Goal: Task Accomplishment & Management: Manage account settings

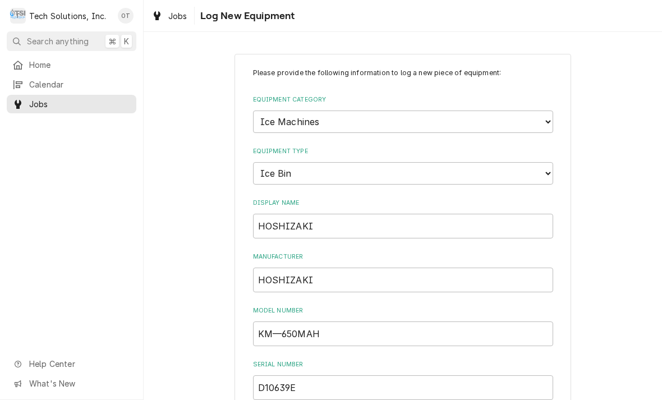
select select "3"
select select "16"
select select "1"
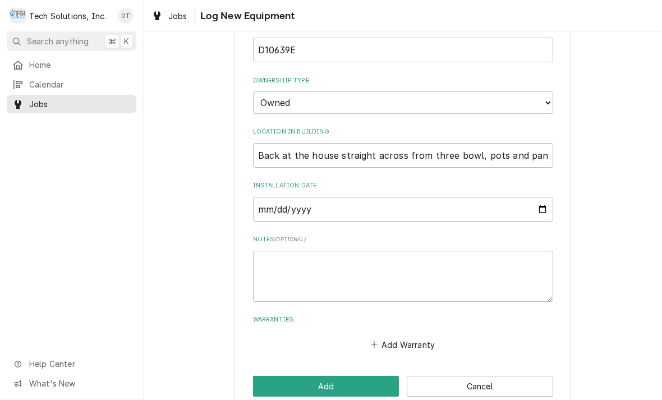
click at [463, 197] on input "2025-09-01" at bounding box center [403, 209] width 300 height 25
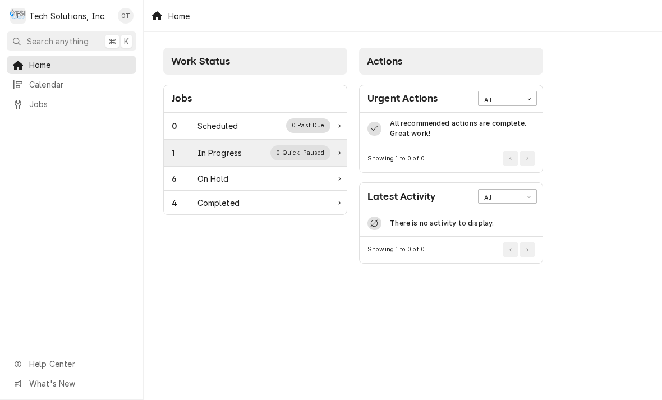
click at [305, 148] on div "0 Quick-Paused" at bounding box center [301, 152] width 60 height 15
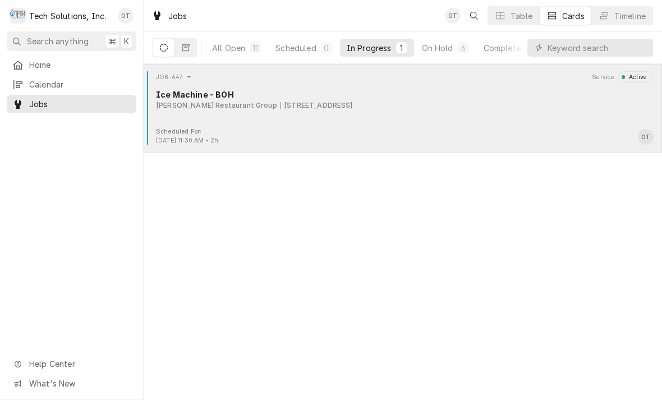
click at [346, 102] on div "905 Ring Road, Barboursville, WV 25504" at bounding box center [317, 105] width 72 height 10
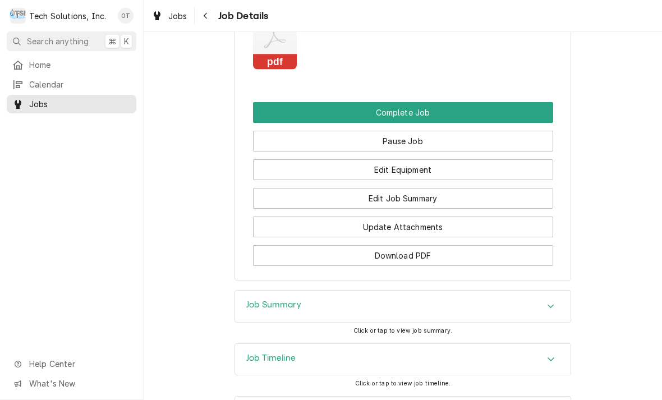
scroll to position [1134, 0]
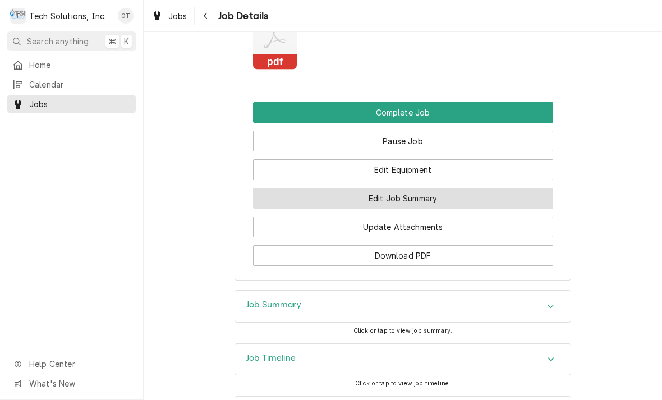
click at [404, 188] on button "Edit Job Summary" at bounding box center [403, 198] width 300 height 21
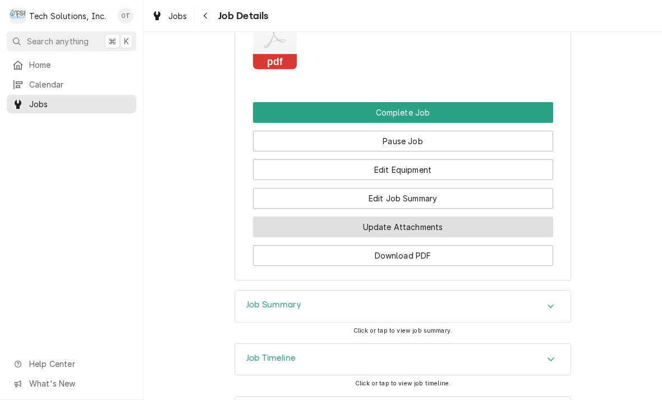
click at [404, 217] on button "Update Attachments" at bounding box center [403, 227] width 300 height 21
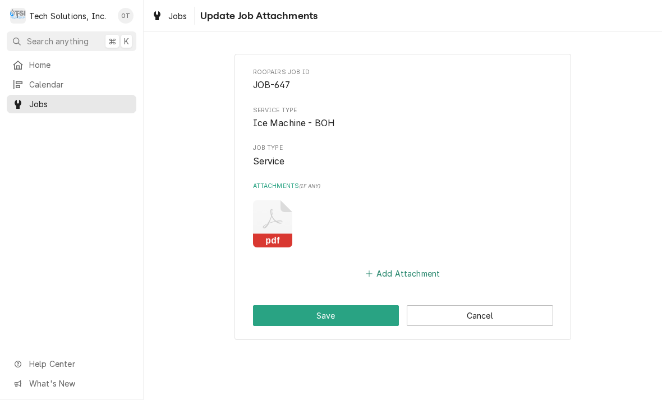
click at [406, 267] on button "Add Attachment" at bounding box center [403, 274] width 79 height 16
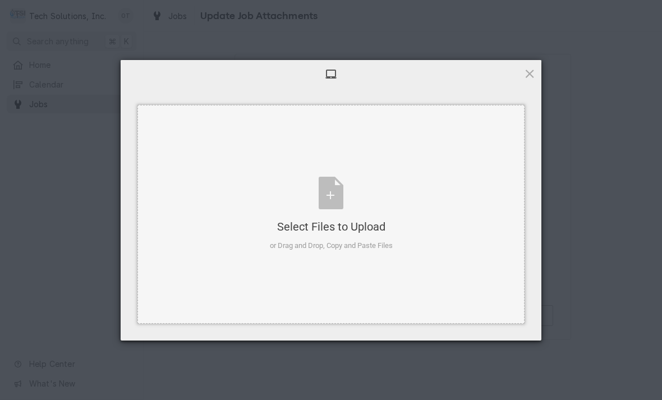
click at [335, 201] on div "Select Files to Upload or Drag and Drop, Copy and Paste Files" at bounding box center [331, 214] width 123 height 75
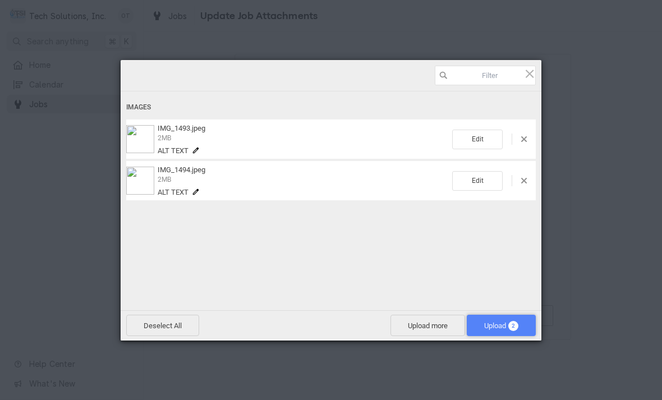
click at [500, 317] on span "Upload 2" at bounding box center [501, 325] width 69 height 21
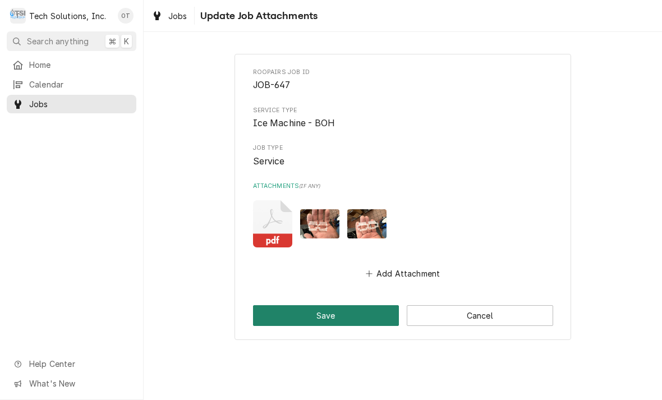
click at [328, 310] on button "Save" at bounding box center [326, 315] width 146 height 21
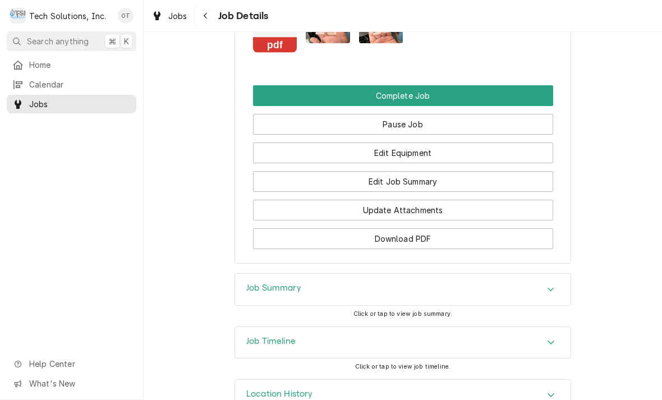
scroll to position [1152, 0]
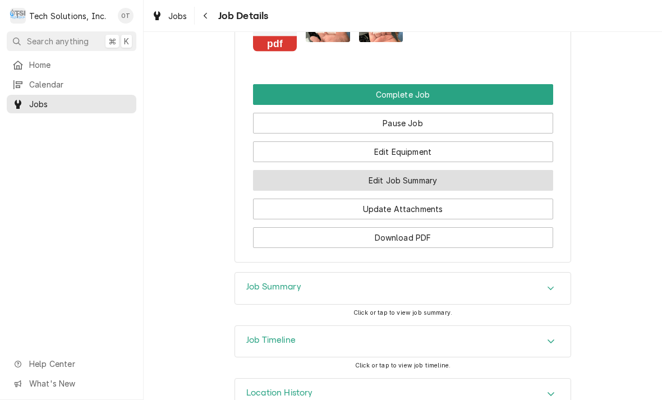
click at [392, 170] on button "Edit Job Summary" at bounding box center [403, 180] width 300 height 21
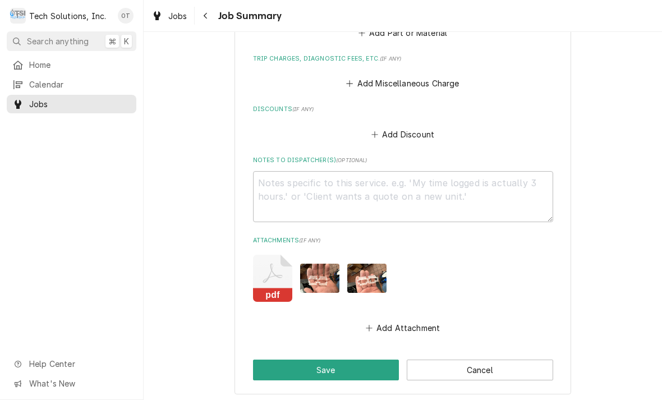
scroll to position [522, 0]
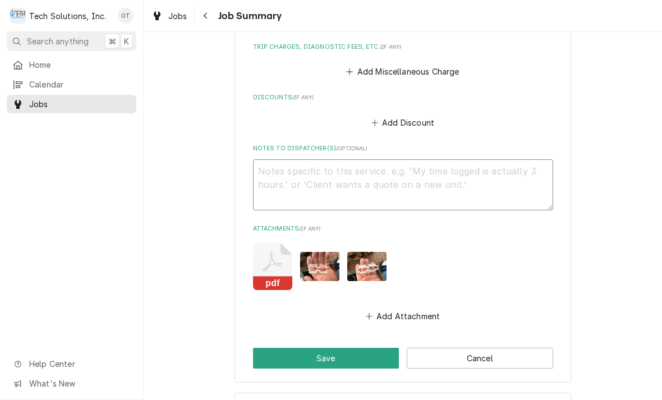
click at [277, 170] on textarea "Notes to Dispatcher(s) ( optional )" at bounding box center [403, 184] width 300 height 51
type textarea "x"
type textarea "("
type textarea "x"
type textarea "("
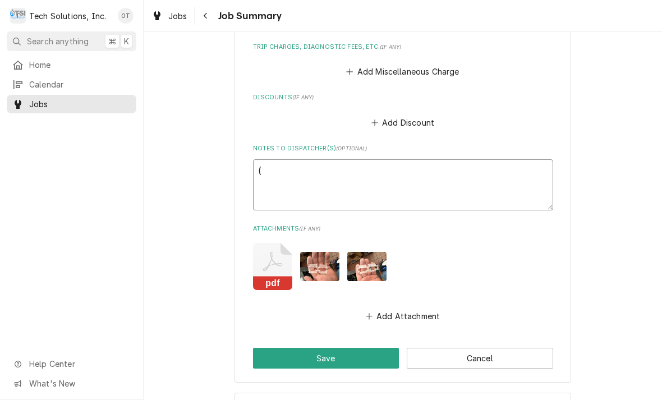
type textarea "x"
type textarea "( 8"
type textarea "x"
type textarea "( 8)"
type textarea "x"
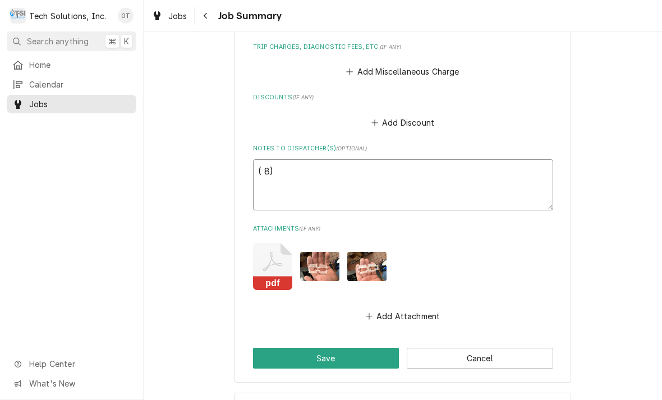
type textarea "( 8)"
type textarea "x"
type textarea "( 8) t"
type textarea "x"
type textarea "( 8)"
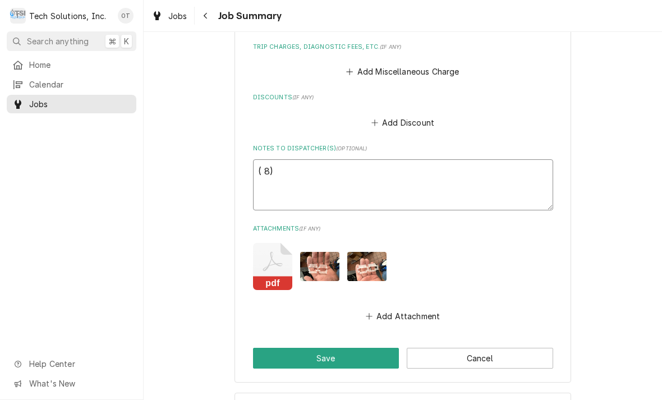
type textarea "x"
type textarea "( 8) T"
type textarea "x"
type textarea "( 8) TH"
type textarea "x"
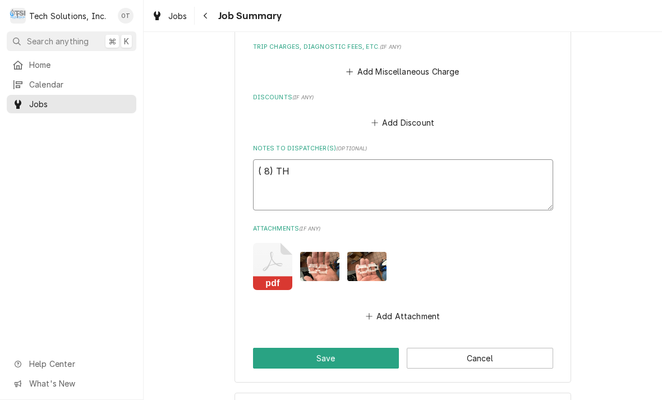
type textarea "( 8) THU"
type textarea "x"
type textarea "( 8) THUM"
type textarea "x"
type textarea "( 8) THUMB"
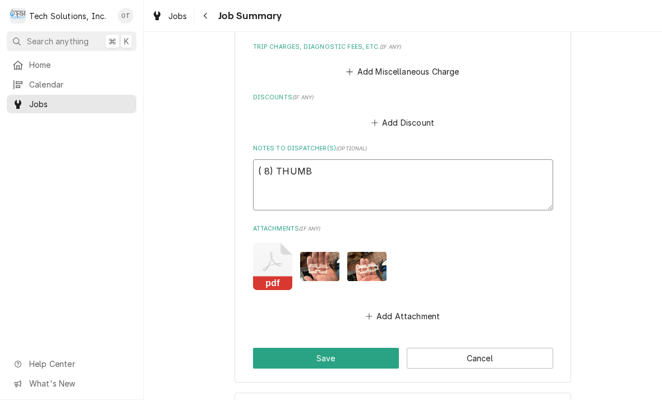
type textarea "x"
type textarea "( 8) THUMBG"
type textarea "x"
type textarea "( 8) THUMB"
type textarea "x"
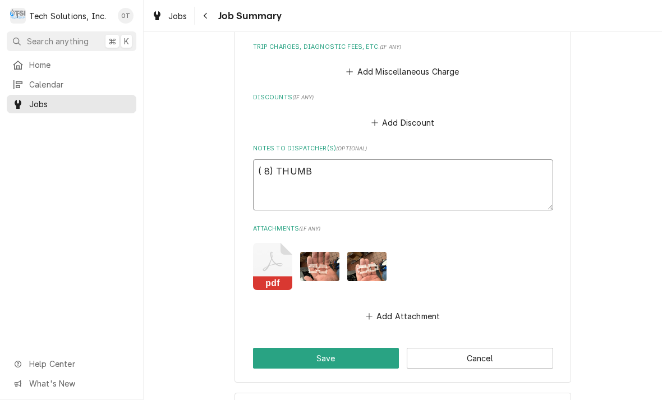
type textarea "( 8) THUMBS"
type textarea "x"
type textarea "( 8) THUMBSC"
type textarea "x"
type textarea "( 8) THUMBSCR"
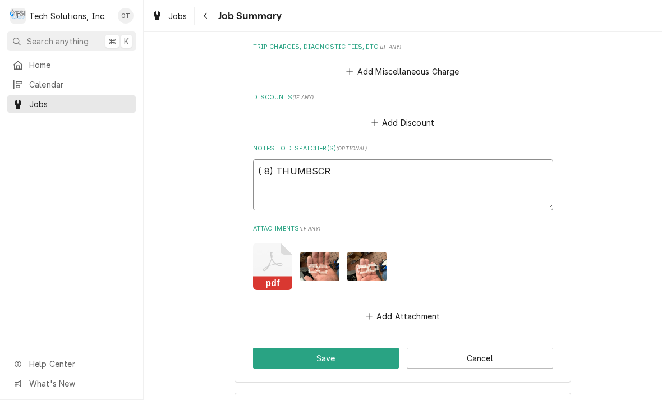
type textarea "x"
type textarea "( 8) THUMBSCRE"
type textarea "x"
type textarea "( 8) THUMBSCRES"
type textarea "x"
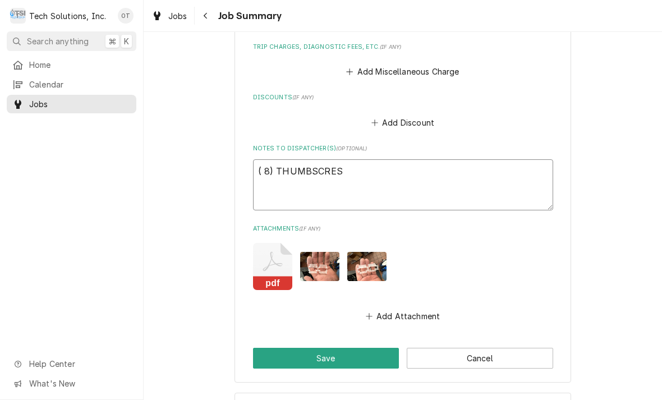
type textarea "( 8) THUMBSCRES"
type textarea "x"
type textarea "( 8) THUMBSCRES."
type textarea "x"
type textarea "( 8) THUMBSCRES."
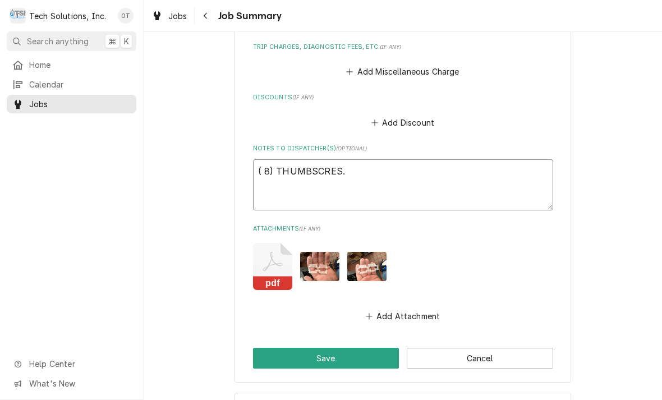
type textarea "x"
type textarea "( 8) THUMBSCRES. #"
type textarea "x"
type textarea "( 8) THUMBSCRES. #4"
type textarea "x"
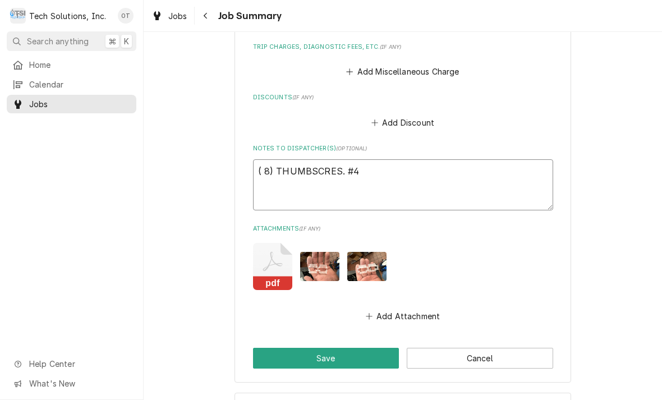
type textarea "( 8) THUMBSCRES. #41"
type textarea "x"
type textarea "( 8) THUMBSCRES. #415"
type textarea "x"
type textarea "( 8) THUMBSCRES. #4159"
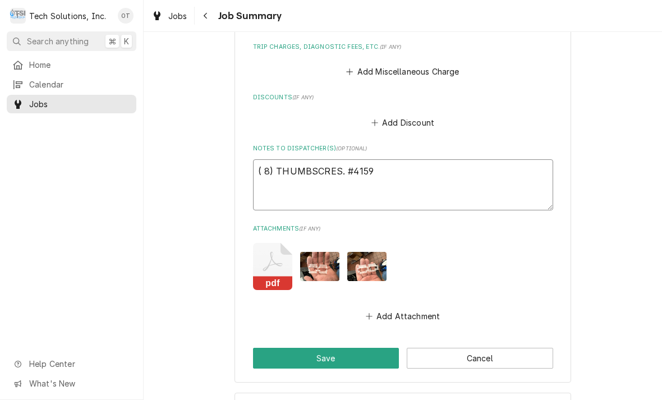
type textarea "x"
type textarea "( 8) THUMBSCRES. #41599"
type textarea "x"
type textarea "( 8) THUMBSCRES. #41599G"
type textarea "x"
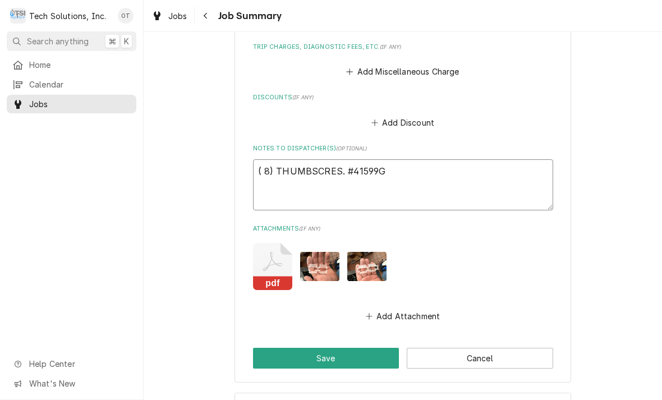
type textarea "( 8) THUMBSCRES. #41599G1"
type textarea "x"
type textarea "( 8) THUMBSCRES. #41599G10"
type textarea "x"
type textarea "( 8) THUMBSCRES. #41599G10"
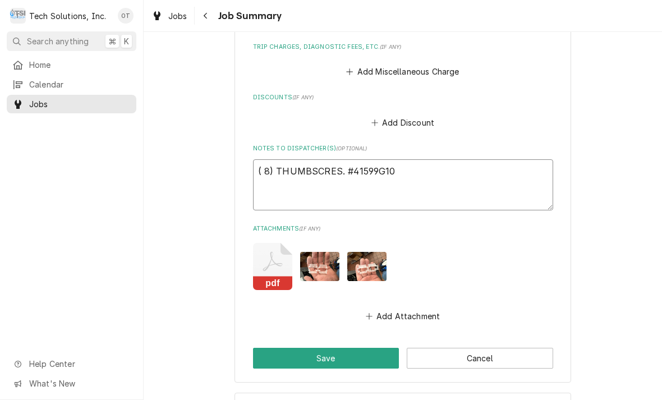
type textarea "x"
type textarea "( 8) THUMBSCRES. #41599G10."
type textarea "x"
type textarea "( 8) THUMBSCRES. #41599G10."
type textarea "x"
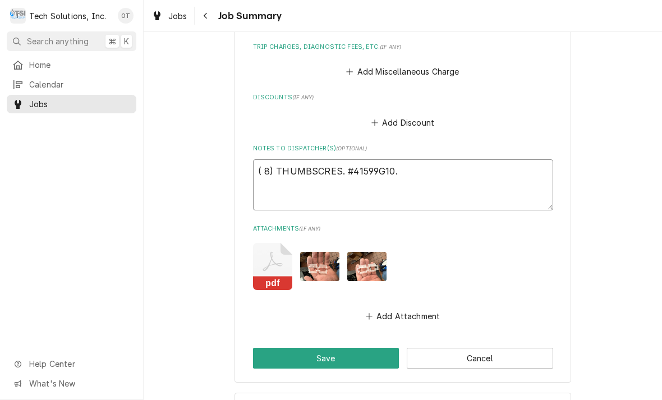
type textarea "( 8) THUMBSCRES. #41599G10."
type textarea "x"
type textarea "( 8) THUMBSCRES. #41599G10."
type textarea "x"
type textarea "( 8) THUMBSCRES. #41599G10. I"
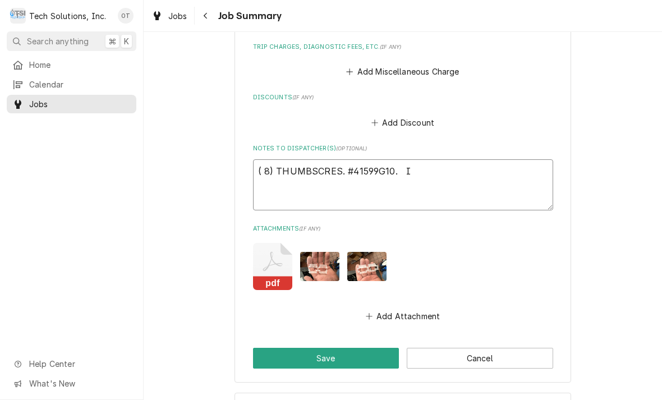
type textarea "x"
type textarea "( 8) THUMBSCRES. #41599G10. IC"
type textarea "x"
type textarea "( 8) THUMBSCRES. #41599G10. ICE"
type textarea "x"
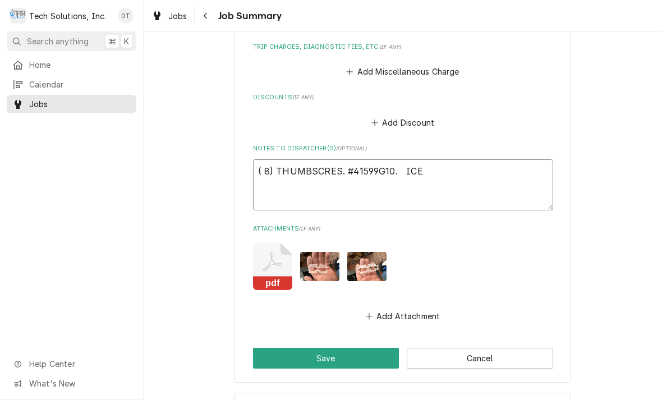
type textarea "( 8) THUMBSCRES. #41599G10. ICE"
type textarea "x"
type textarea "( 8) THUMBSCRES. #41599G10. ICE S"
type textarea "x"
type textarea "( 8) THUMBSCRES. #41599G10. ICE ST"
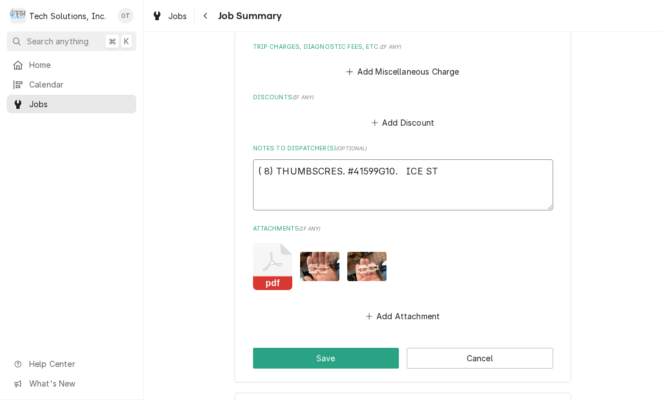
type textarea "x"
type textarea "( 8) THUMBSCRES. #41599G10. ICE STO"
type textarea "x"
type textarea "( 8) THUMBSCRES. #41599G10. ICE STOR"
type textarea "x"
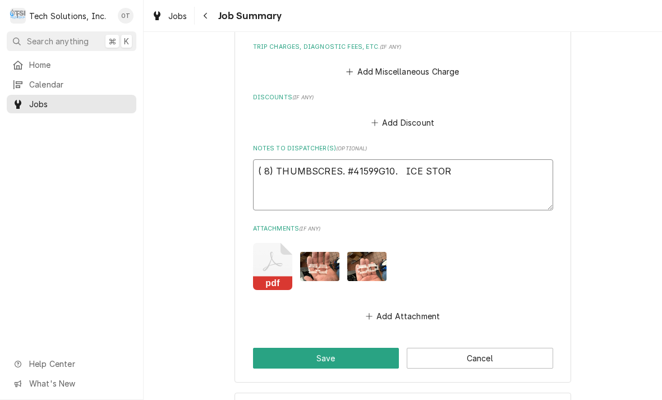
type textarea "( 8) THUMBSCRES. #41599G10. ICE STORA"
type textarea "x"
type textarea "( 8) THUMBSCRES. #41599G10. ICE STORAG"
type textarea "x"
type textarea "( 8) THUMBSCRES. #41599G10. ICE STORAGE"
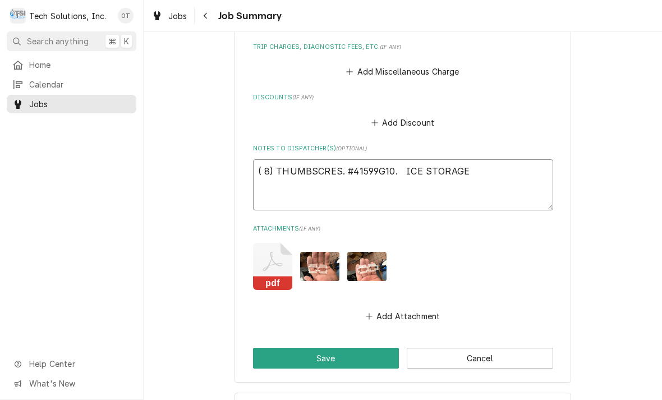
type textarea "x"
type textarea "( 8) THUMBSCRES. #41599G10. ICE STORAGE"
type textarea "x"
type textarea "( 8) THUMBSCRES. #41599G10. ICE STORAGE B"
type textarea "x"
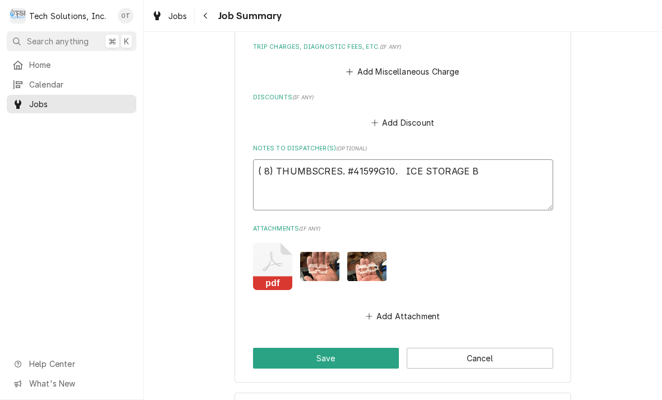
type textarea "( 8) THUMBSCRES. #41599G10. ICE STORAGE BI"
type textarea "x"
type textarea "( 8) THUMBSCRES. #41599G10. ICE STORAGE BIN"
type textarea "x"
type textarea "( 8) THUMBSCRES. #41599G10. ICE STORAGE BIN"
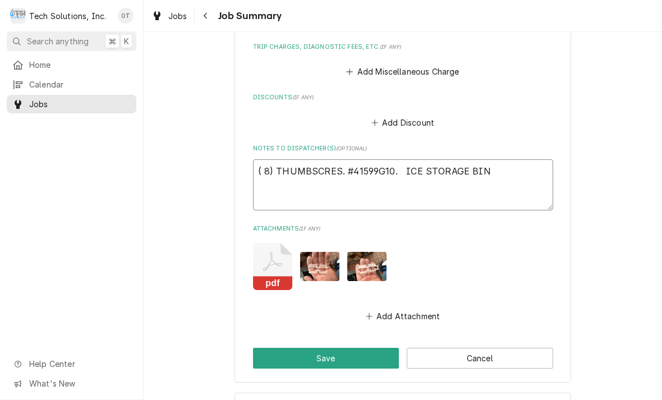
type textarea "x"
type textarea "( 8) THUMBSCRES. #41599G10. ICE STORAGE BIN"
type textarea "x"
type textarea "( 8) THUMBSCRES. #41599G10. ICE STORAGE BIN T"
type textarea "x"
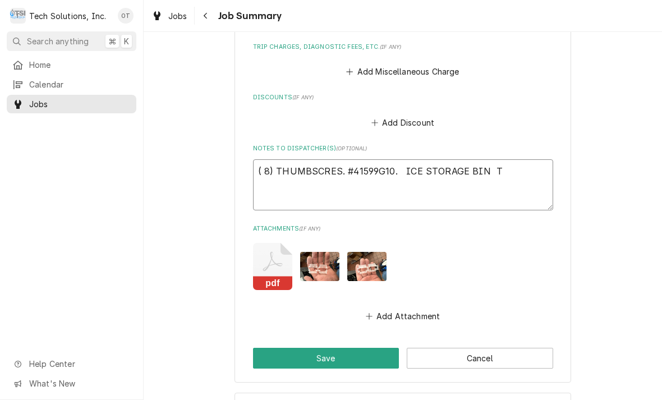
type textarea "( 8) THUMBSCRES. #41599G10. ICE STORAGE BIN TH"
type textarea "x"
type textarea "( 8) THUMBSCRES. #41599G10. ICE STORAGE BIN THU"
type textarea "x"
type textarea "( 8) THUMBSCRES. #41599G10. ICE STORAGE BIN THUM"
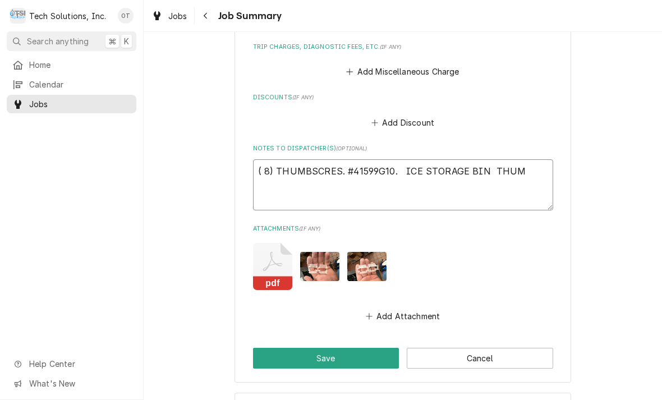
type textarea "x"
type textarea "( 8) THUMBSCRES. #41599G10. ICE STORAGE BIN THUMB"
type textarea "x"
type textarea "( 8) THUMBSCRES. #41599G10. ICE STORAGE BIN THUMBS"
type textarea "x"
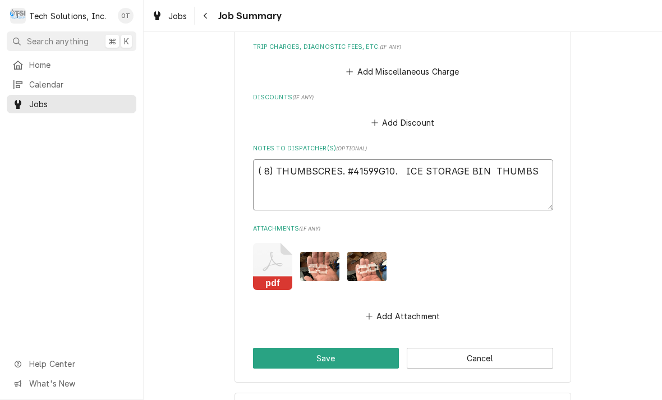
type textarea "( 8) THUMBSCRES. #41599G10. ICE STORAGE BIN THUMBSC"
type textarea "x"
type textarea "( 8) THUMBSCRES. #41599G10. ICE STORAGE BIN THUMBSCR"
type textarea "x"
type textarea "( 8) THUMBSCRES. #41599G10. ICE STORAGE BIN THUMBSCRE"
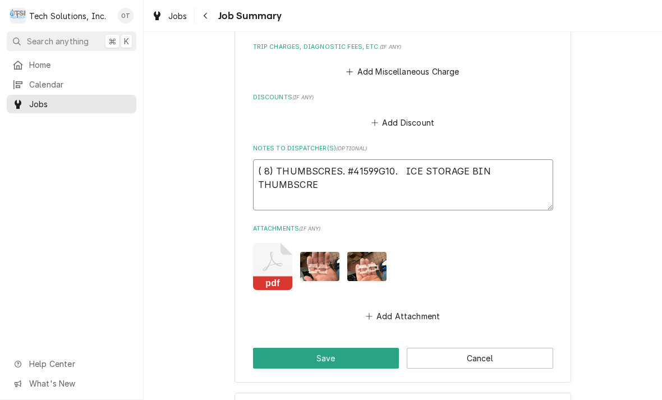
type textarea "x"
type textarea "( 8) THUMBSCRES. #41599G10. ICE STORAGE BIN THUMBSCRES"
type textarea "x"
type textarea "( 8) THUMBSCRES. #41599G10. ICE STORAGE BIN THUMBSCRES"
type textarea "x"
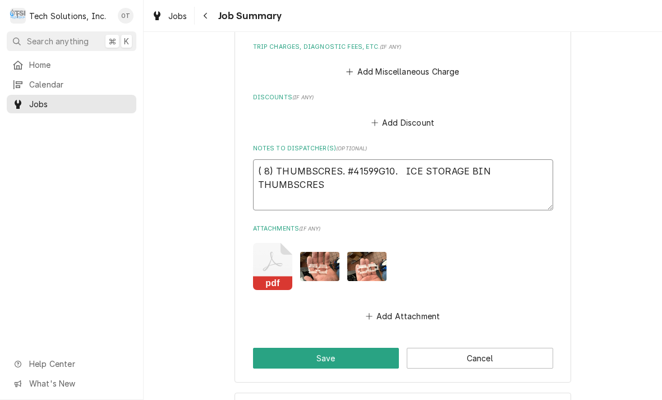
type textarea "( 8) THUMBSCRES. #41599G10. ICE STORAGE BIN THUMBSCRES ("
type textarea "x"
type textarea "( 8) THUMBSCRES. #41599G10. ICE STORAGE BIN THUMBSCRES (8"
type textarea "x"
type textarea "( 8) THUMBSCRES. #41599G10. ICE STORAGE BIN THUMBSCRES (8)"
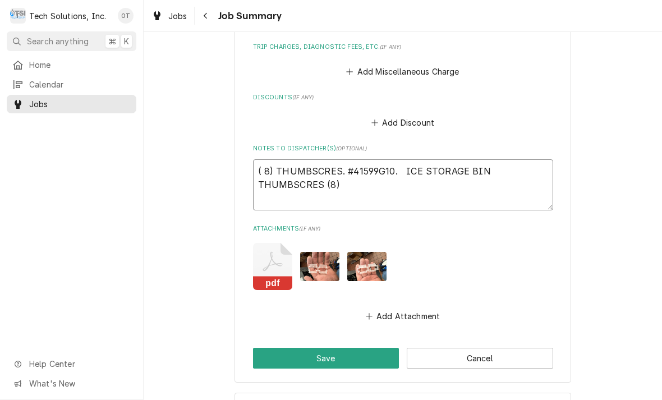
type textarea "x"
type textarea "( 8) THUMBSCRES. #41599G10. ICE STORAGE BIN THUMBSCRES (8)"
type textarea "x"
type textarea "( 8) THUMBSCRES. #41599G10. ICE STORAGE BIN THUMBSCRES (8) H"
type textarea "x"
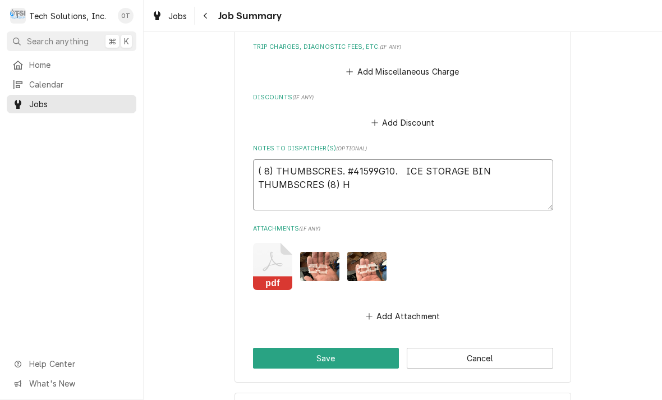
type textarea "( 8) THUMBSCRES. #41599G10. ICE STORAGE BIN THUMBSCRES (8) HO"
type textarea "x"
type textarea "( 8) THUMBSCRES. #41599G10. ICE STORAGE BIN THUMBSCRES (8) HOS"
type textarea "x"
type textarea "( 8) THUMBSCRES. #41599G10. ICE STORAGE BIN THUMBSCRES (8) HOS4"
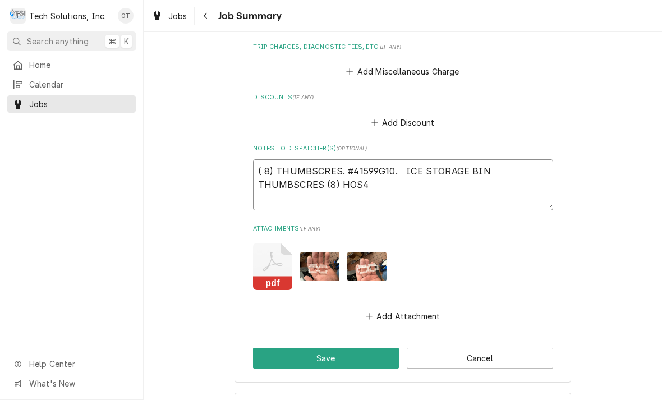
type textarea "x"
type textarea "( 8) THUMBSCRES. #41599G10. ICE STORAGE BIN THUMBSCRES (8) HOS41"
type textarea "x"
type textarea "( 8) THUMBSCRES. #41599G10. ICE STORAGE BIN THUMBSCRES (8) HOS419"
type textarea "x"
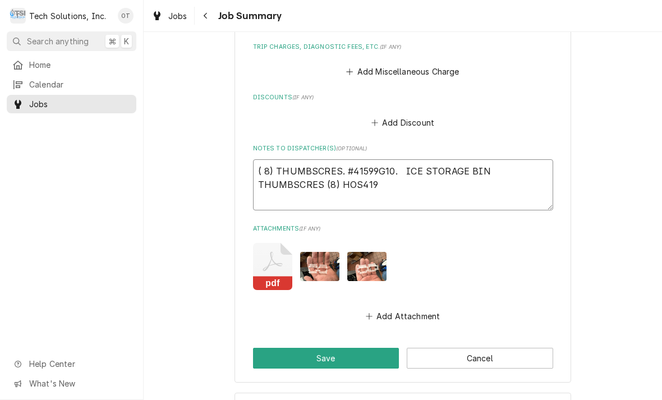
type textarea "( 8) THUMBSCRES. #41599G10. ICE STORAGE BIN THUMBSCRES (8) HOS4194"
type textarea "x"
type textarea "( 8) THUMBSCRES. #41599G10. ICE STORAGE BIN THUMBSCRES (8) HOS4194G"
type textarea "x"
type textarea "( 8) THUMBSCRES. #41599G10. ICE STORAGE BIN THUMBSCRES (8) HOS4194G1"
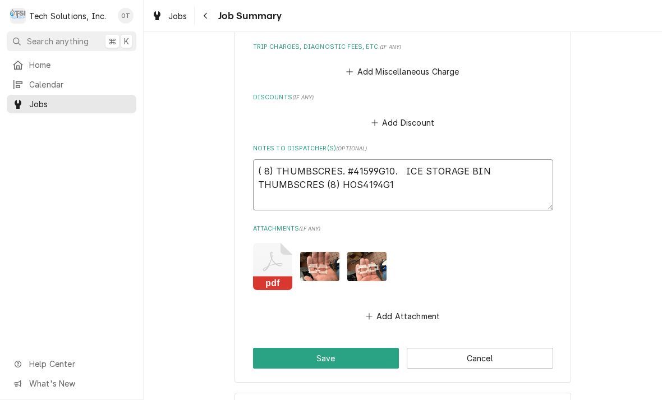
type textarea "x"
type textarea "( 8) THUMBSCRES. #41599G10. ICE STORAGE BIN THUMBSCRES (8) HOS4194G12"
type textarea "x"
type textarea "( 8) THUMBSCRES. #41599G10. ICE STORAGE BIN THUMBSCRES (8) HOS4194G12"
type textarea "x"
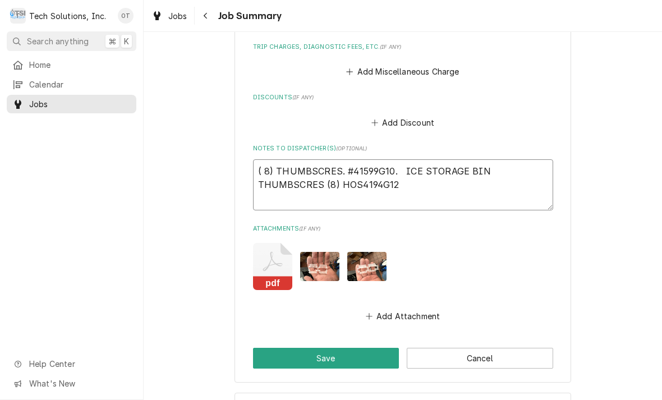
type textarea "( 8) THUMBSCRES. #41599G10. ICE STORAGE BIN THUMBSCRES (8) HOS4194G12 A"
type textarea "x"
type textarea "( 8) THUMBSCRES. #41599G10. ICE STORAGE BIN THUMBSCRES (8) HOS4194G12 AN"
type textarea "x"
type textarea "( 8) THUMBSCRES. #41599G10. ICE STORAGE BIN THUMBSCRES (8) HOS4194G12 AND"
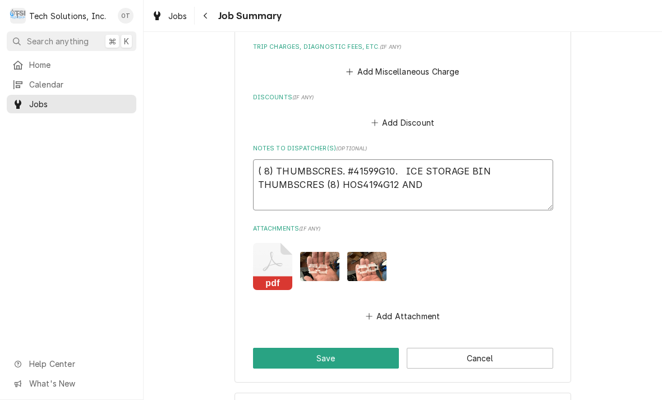
type textarea "x"
type textarea "( 8) THUMBSCRES. #41599G10. ICE STORAGE BIN THUMBSCRES (8) HOS4194G12 AND"
type textarea "x"
type textarea "( 8) THUMBSCRES. #41599G10. ICE STORAGE BIN THUMBSCRES (8) HOS4194G12 AND ("
type textarea "x"
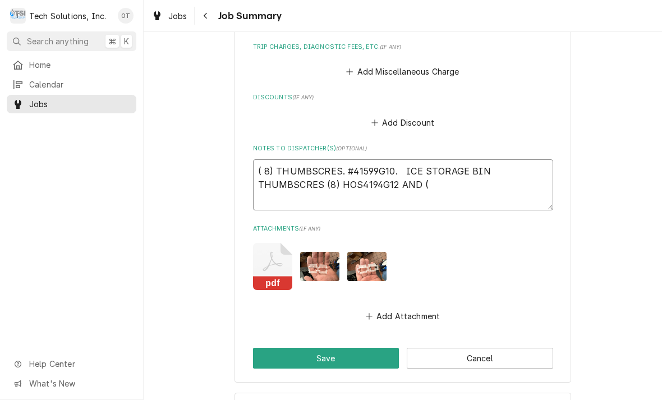
type textarea "( 8) THUMBSCRES. #41599G10. ICE STORAGE BIN THUMBSCRES (8) HOS4194G12 AND (8"
type textarea "x"
type textarea "( 8) THUMBSCRES. #41599G10. ICE STORAGE BIN THUMBSCRES (8) HOS4194G12 AND (8"
type textarea "x"
type textarea "( 8) THUMBSCRES. #41599G10. ICE STORAGE BIN THUMBSCRES (8) HOS4194G12 AND (8 )"
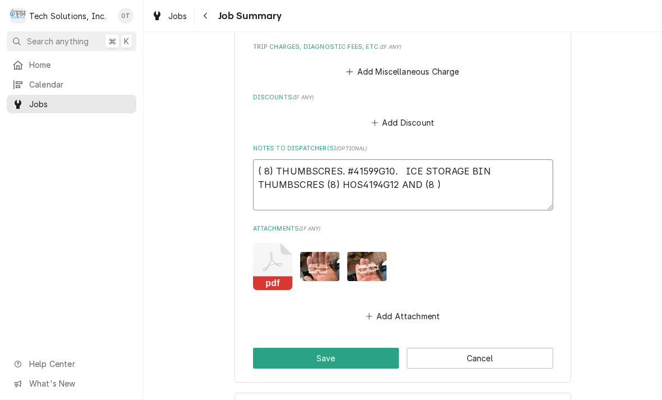
type textarea "x"
type textarea "( 8) THUMBSCRES. #41599G10. ICE STORAGE BIN THUMBSCRES (8) HOS4194G12 AND (8"
type textarea "x"
type textarea "( 8) THUMBSCRES. #41599G10. ICE STORAGE BIN THUMBSCRES (8) HOS4194G12 AND (8"
type textarea "x"
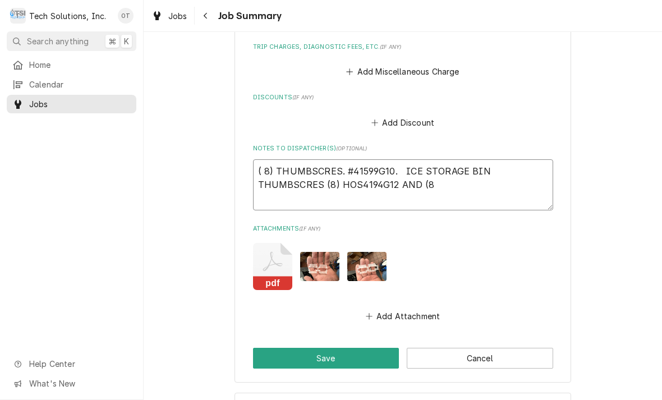
type textarea "( 8) THUMBSCRES. #41599G10. ICE STORAGE BIN THUMBSCRES (8) HOS4194G12 AND ("
type textarea "x"
type textarea "( 8) THUMBSCRES. #41599G10. ICE STORAGE BIN THUMBSCRES (8) HOS4194G12 AND"
click at [331, 180] on textarea "( 8) THUMBSCRES. #41599G10. ICE STORAGE BIN THUMBSCRES (8) HOS4194G12 AND" at bounding box center [403, 184] width 300 height 51
type textarea "x"
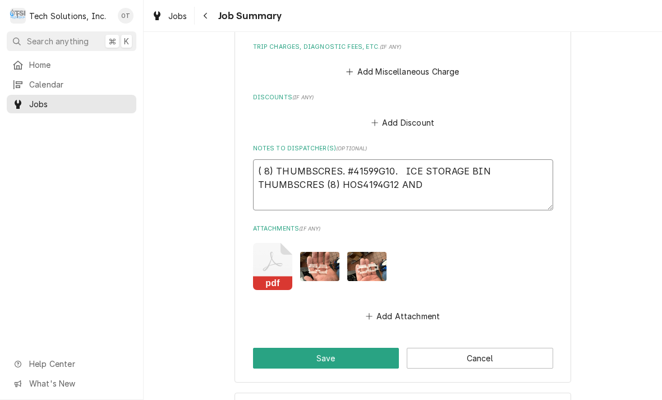
type textarea "( 8) THUMBSCRES. #41599G10. ICE STORAGE BIN THUMBSCRES (8)HOS4194G12 AND"
type textarea "x"
type textarea "( 8) THUMBSCRES. #41599G10. ICE STORAGE BIN THUMBSCRES (8HOS4194G12 AND"
type textarea "x"
type textarea "( 8) THUMBSCRES. #41599G10. ICE STORAGE BIN THUMBSCRES (HOS4194G12 AND"
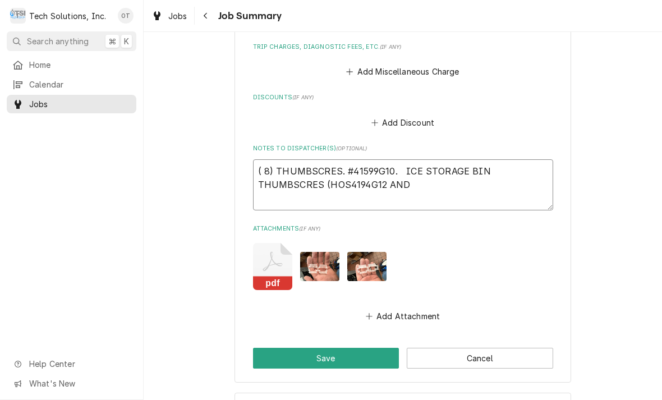
type textarea "x"
type textarea "( 8) THUMBSCRES. #41599G10. ICE STORAGE BIN THUMBSCRES (1HOS4194G12 AND"
type textarea "x"
type textarea "( 8) THUMBSCRES. #41599G10. ICE STORAGE BIN THUMBSCRES (16HOS4194G12 AND"
type textarea "x"
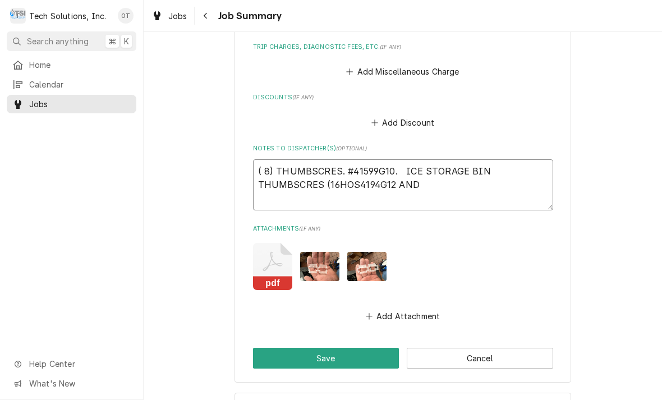
type textarea "( 8) THUMBSCRES. #41599G10. ICE STORAGE BIN THUMBSCRES (16 HOS4194G12 AND"
type textarea "x"
type textarea "( 8) THUMBSCRES. #41599G10. ICE STORAGE BIN THUMBSCRES (16 )HOS4194G12 AND"
click at [447, 181] on textarea "( 8) THUMBSCRES. #41599G10. ICE STORAGE BIN THUMBSCRES (16 )HOS4194G12 AND" at bounding box center [403, 184] width 300 height 51
type textarea "x"
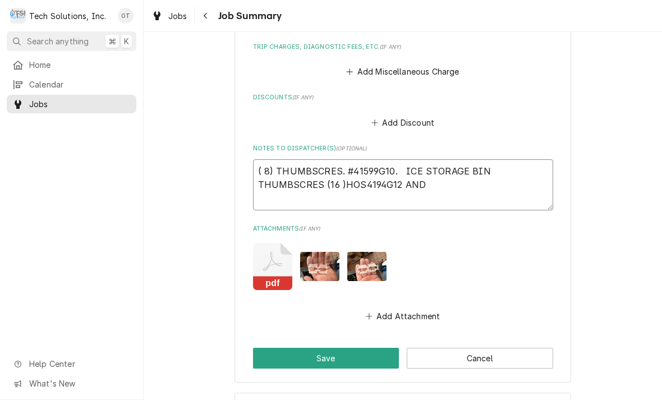
type textarea "( 8) THUMBSCRES. #41599G10. ICE STORAGE BIN THUMBSCRES (16 )HOS4194G12 AND ("
type textarea "x"
type textarea "( 8) THUMBSCRES. #41599G10. ICE STORAGE BIN THUMBSCRES (16 )HOS4194G12 AND (1"
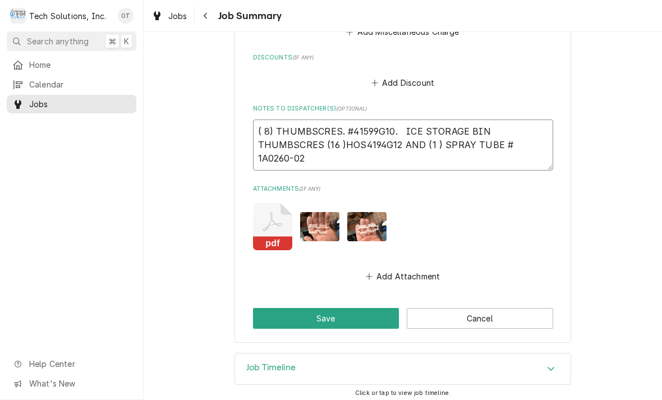
scroll to position [562, 0]
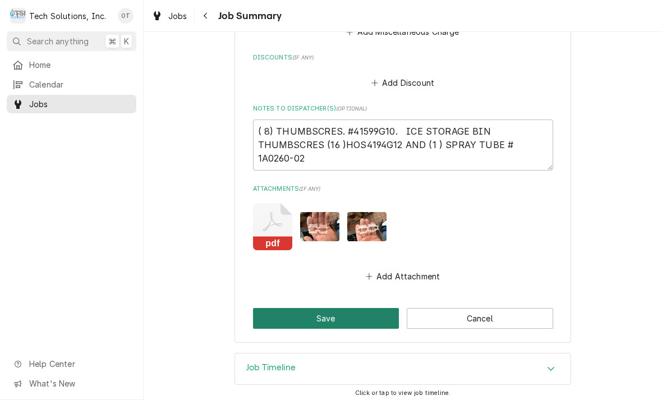
click at [333, 308] on button "Save" at bounding box center [326, 318] width 146 height 21
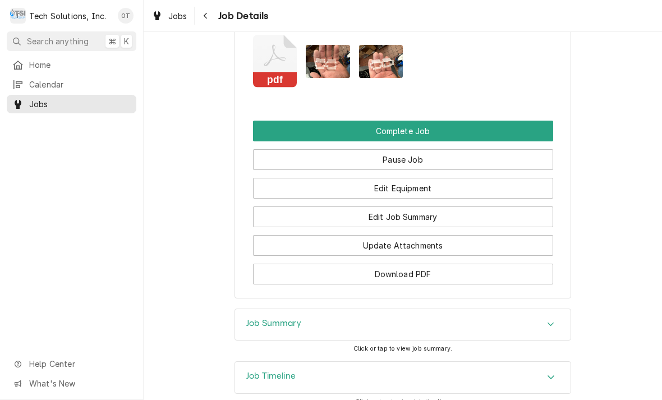
scroll to position [1206, 0]
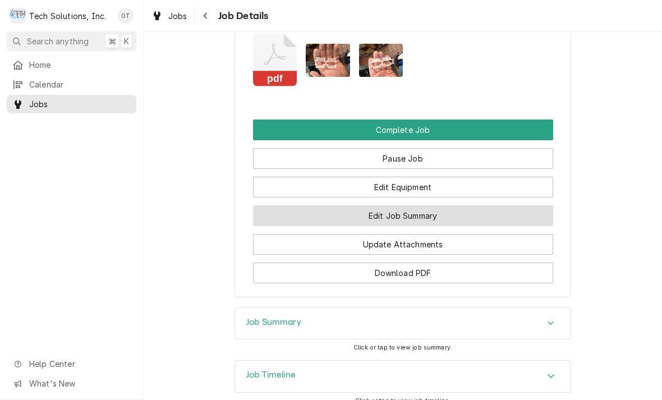
click at [405, 205] on button "Edit Job Summary" at bounding box center [403, 215] width 300 height 21
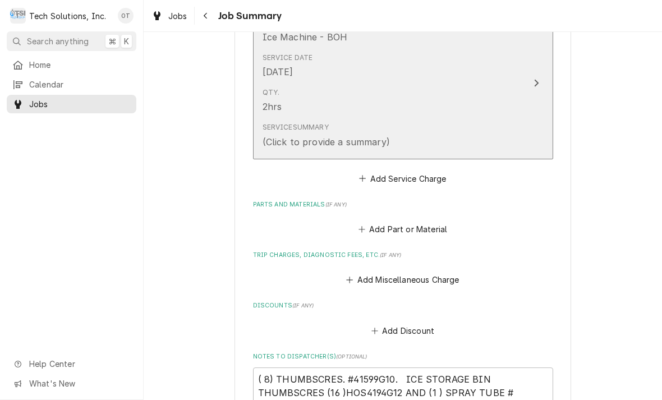
click at [538, 80] on icon "Update Line Item" at bounding box center [536, 83] width 4 height 7
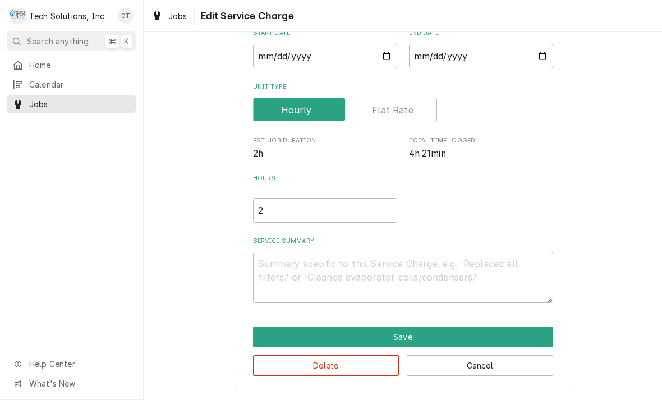
scroll to position [117, 0]
click at [283, 267] on textarea "Service Summary" at bounding box center [403, 277] width 300 height 51
type textarea "x"
type textarea "T"
type textarea "x"
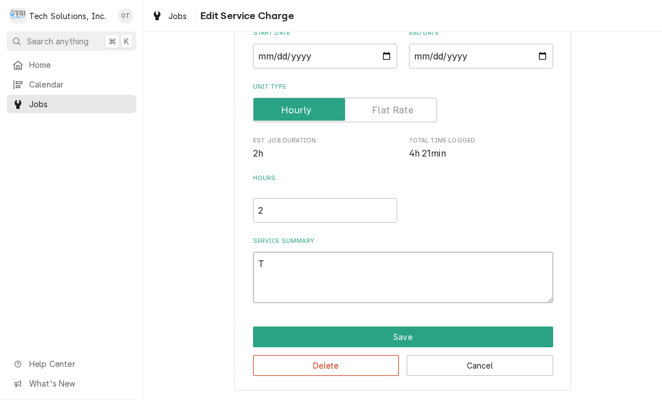
type textarea "Tro"
type textarea "x"
type textarea "Troub"
type textarea "x"
type textarea "Trouble"
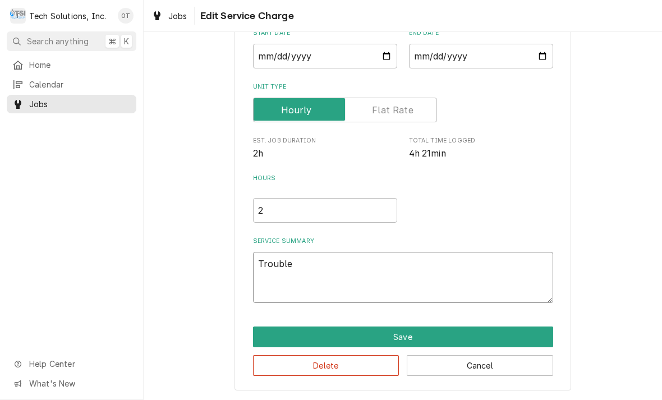
type textarea "x"
type textarea "Troubleshoot unit"
type textarea "x"
type textarea "Troubleshoot unit found"
type textarea "x"
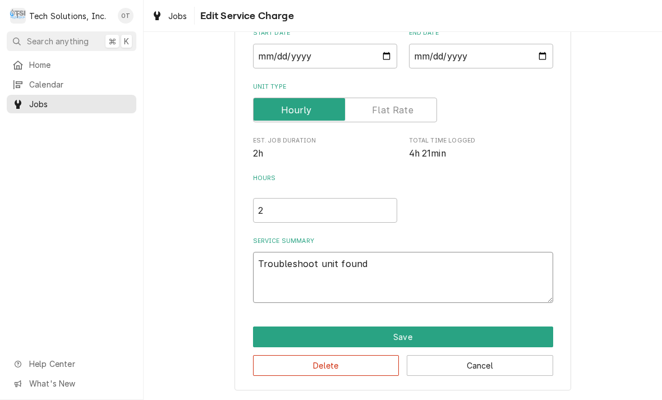
type textarea "Troubleshoot unit found be"
type textarea "x"
type textarea "Troubleshoot unit found been switched"
type textarea "x"
type textarea "Troubleshoot unit"
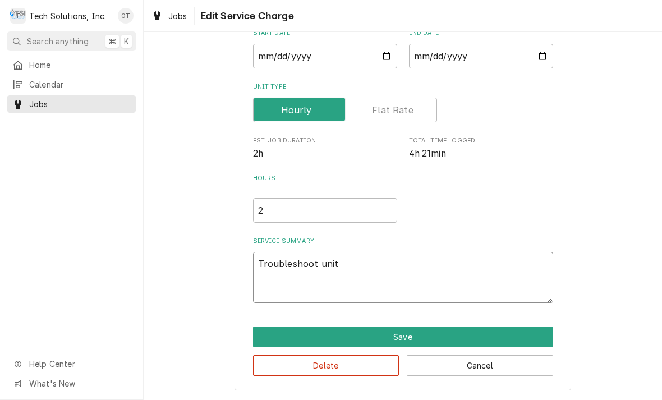
type textarea "x"
type textarea "Troubleshoot unit found been switched"
click at [385, 259] on textarea "Troubleshoot unit" at bounding box center [403, 277] width 300 height 51
type textarea "x"
type textarea "Troubleshoot unit found bin switched"
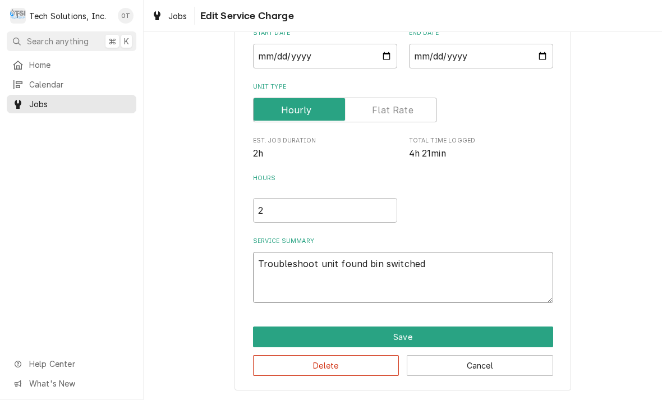
type textarea "x"
type textarea "Troubleshoot unit found bin switched"
type textarea "x"
type textarea "Troubleshoot unit found bin switched h"
type textarea "x"
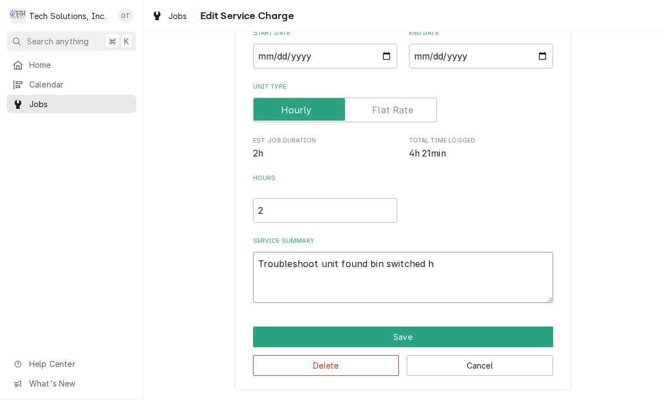
type textarea "Troubleshoot unit found bin switched had"
type textarea "x"
type textarea "Troubleshoot unit found bin switched had b"
type textarea "x"
type textarea "Troubleshoot unit found bin switched had bee"
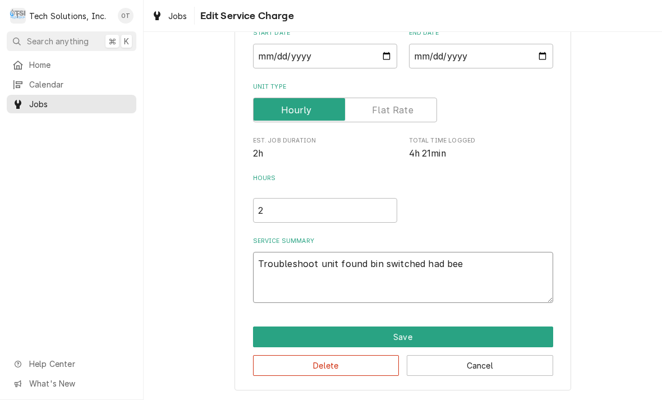
type textarea "x"
type textarea "Troubleshoot unit found bin switched had been"
type textarea "x"
type textarea "Troubleshoot unit found bin switched had been re"
type textarea "x"
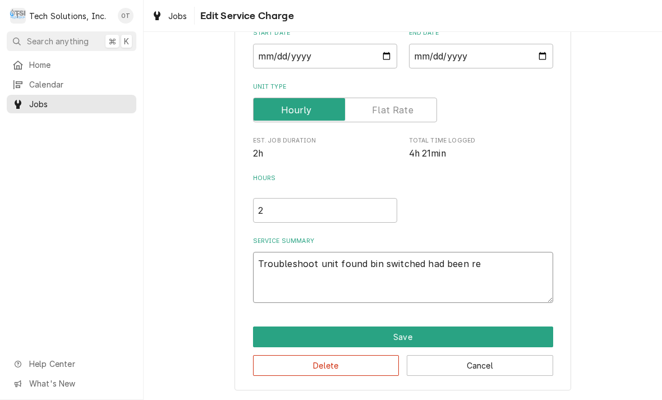
type textarea "Troubleshoot unit found bin switched had been remo"
type textarea "x"
type textarea "Troubleshoot unit found bin switched had been remove"
type textarea "x"
type textarea "Troubleshoot unit found bin switched had been removed"
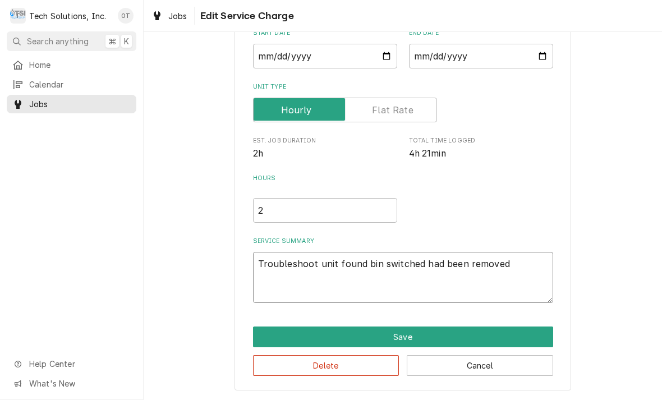
type textarea "x"
type textarea "Troubleshoot unit found bin switched had been removed and"
type textarea "x"
type textarea "Troubleshoot unit found bin switched had been removed and iced de"
type textarea "x"
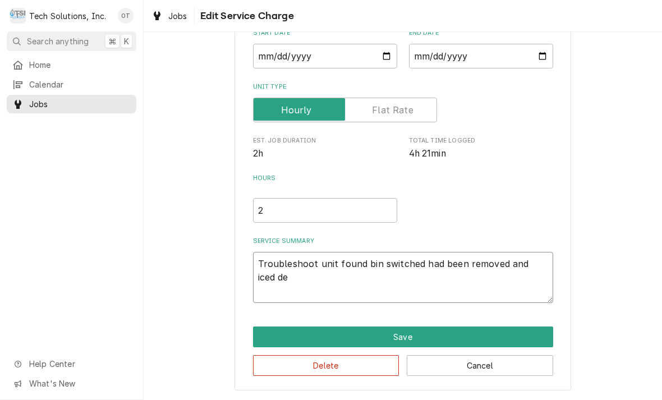
type textarea "Troubleshoot unit found bin switched had been removed and ice deflector"
type textarea "x"
type textarea "Troubleshoot unit found bin switched had been removed and ice deflector in"
type textarea "x"
type textarea "Troubleshoot unit found bin switched had been removed and ice deflector in I"
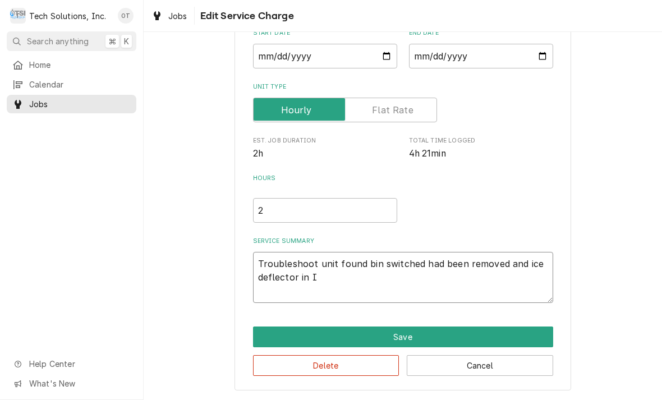
type textarea "x"
type textarea "Troubleshoot unit found bin switched had been removed and ice deflector in a st…"
type textarea "x"
type textarea "Troubleshoot unit found bin switched had been removed and ice deflector in a st…"
type textarea "x"
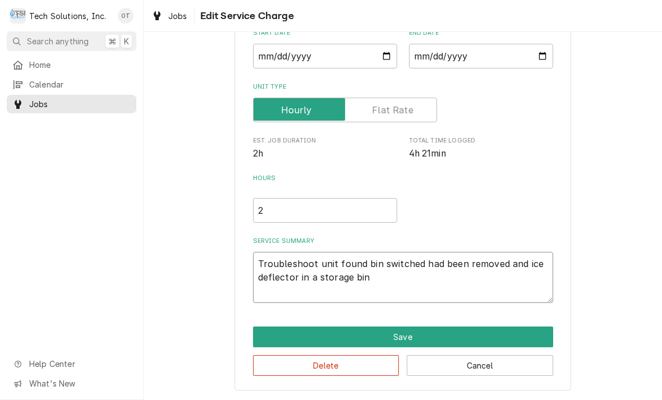
type textarea "Troubleshoot unit found bin switched had been removed and ice deflector in stor…"
type textarea "x"
click at [310, 282] on textarea "Troubleshoot unit found bin switched had been removed and ice deflector in stor…" at bounding box center [403, 277] width 300 height 51
type textarea "Troubleshoot unit found bin switched had been removed and ice deflector in Isto…"
type textarea "x"
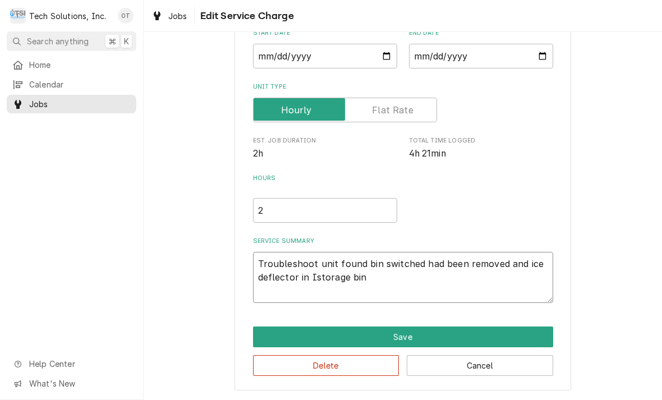
type textarea "Troubleshoot unit found bin switched had been removed and ice deflector in ICst…"
type textarea "x"
type textarea "Troubleshoot unit found bin switched had been removed and ice deflector in ICEs…"
type textarea "x"
type textarea "Troubleshoot unit found bin switched had been removed and ice deflector in ICE …"
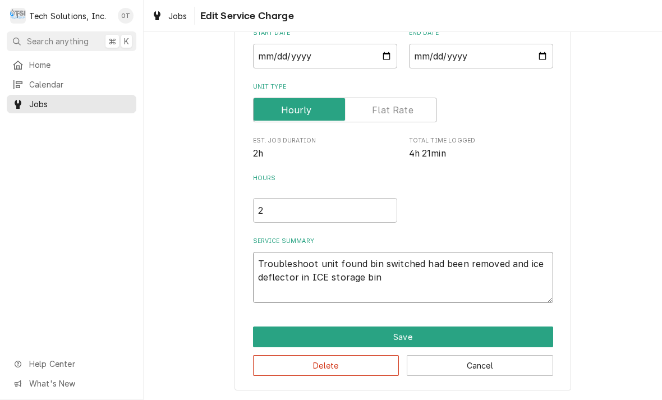
click at [393, 281] on textarea "Troubleshoot unit found bin switched had been removed and ice deflector in ICE …" at bounding box center [403, 277] width 300 height 51
type textarea "x"
type textarea "Troubleshoot unit found bin switched had been removed and ice deflector in ICE …"
type textarea "x"
type textarea "Troubleshoot unit found bin switched had been removed and ice deflector in ICE …"
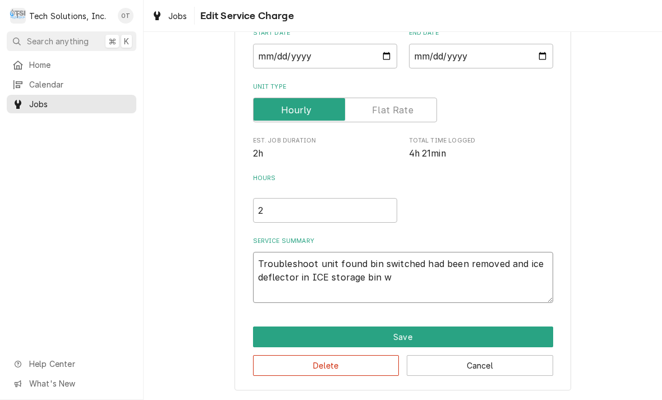
type textarea "x"
type textarea "Troubleshoot unit found bin switched had been removed and ice deflector in ICE …"
type textarea "x"
type textarea "Troubleshoot unit found bin switched had been removed and ice deflector in ICE …"
type textarea "x"
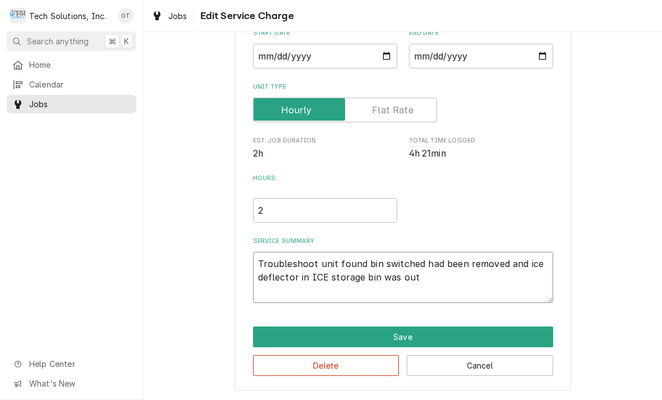
type textarea "Troubleshoot unit found bin switched had been removed and ice deflector in ICE …"
type textarea "x"
type textarea "Troubleshoot unit found bin switched had been removed and ice deflector in ICE …"
type textarea "x"
type textarea "Troubleshoot unit found bin switched had been removed and ice deflector in ICE …"
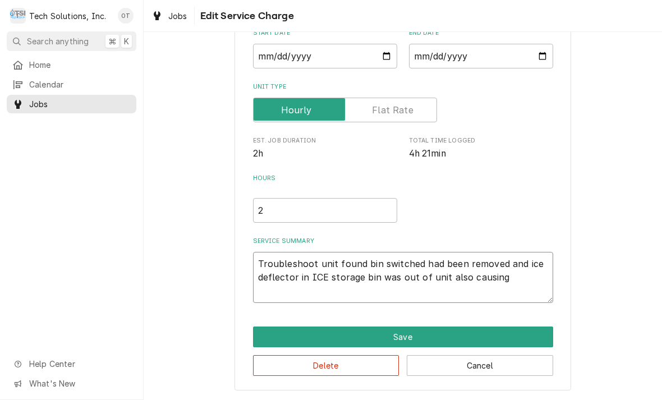
type textarea "x"
type textarea "Troubleshoot unit found bin switched had been removed and ice deflector in ICE …"
type textarea "x"
type textarea "Troubleshoot unit found bin switched had been removed and ice deflector in ICE …"
type textarea "x"
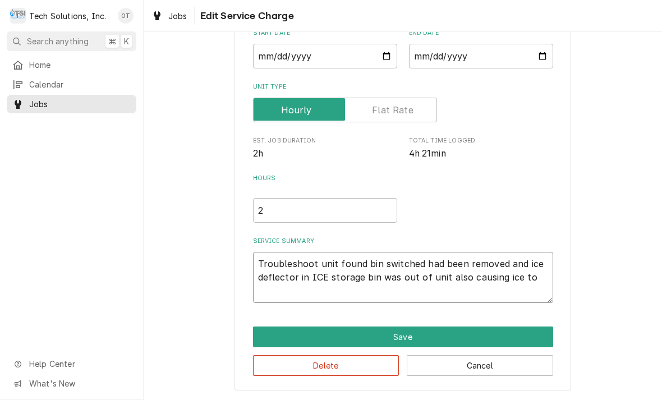
type textarea "Troubleshoot unit found bin switched had been removed and ice deflector in ICE …"
type textarea "x"
type textarea "Troubleshoot unit found bin switched had been removed and ice deflector in ICE …"
type textarea "x"
type textarea "Troubleshoot unit found bin switched had been removed and ice deflector in ICE …"
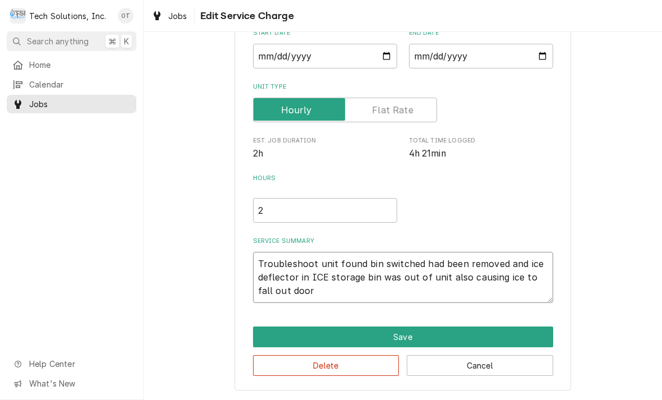
type textarea "x"
type textarea "Troubleshoot unit found bin switched had been removed and ice deflector in ICE …"
type textarea "x"
type textarea "Troubleshoot unit found bin switched had been removed and ice deflector in ICE …"
type textarea "x"
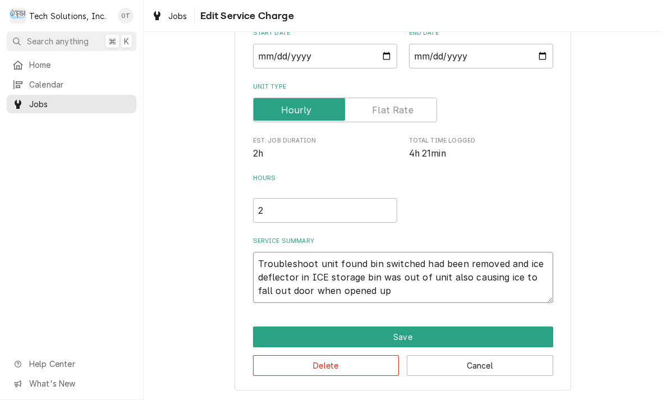
type textarea "Troubleshoot unit found bin switched had been removed and ice deflector in ICE …"
type textarea "x"
type textarea "Troubleshoot unit found bin switched had been removed and ice deflector in ICE …"
type textarea "x"
type textarea "Troubleshoot unit found bin switched had been removed and ice deflector in ICE …"
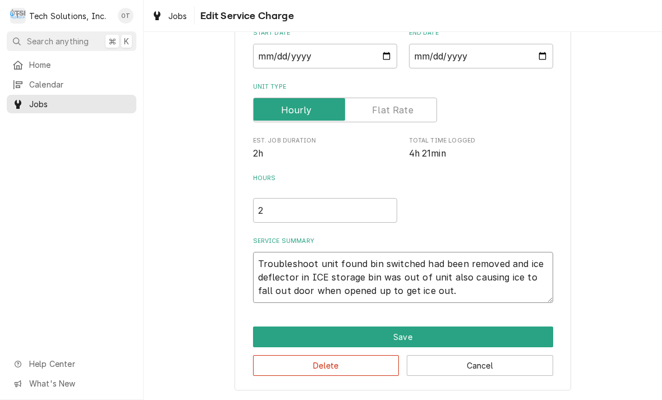
type textarea "x"
type textarea "Troubleshoot unit found bin switched had been removed and ice deflector in ICE …"
type textarea "x"
type textarea "Troubleshoot unit found bin switched had been removed and ice deflector in ICE …"
type textarea "x"
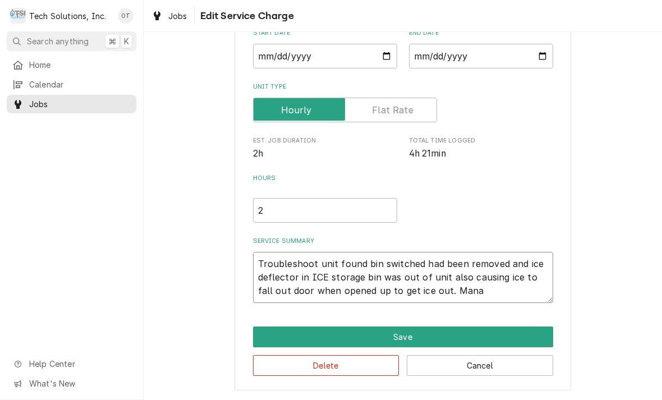
type textarea "Troubleshoot unit found bin switched had been removed and ice deflector in ICE …"
type textarea "x"
type textarea "Troubleshoot unit found bin switched had been removed and ice deflector in ICE …"
type textarea "x"
type textarea "Troubleshoot unit found bin switched had been removed and ice deflector in ICE …"
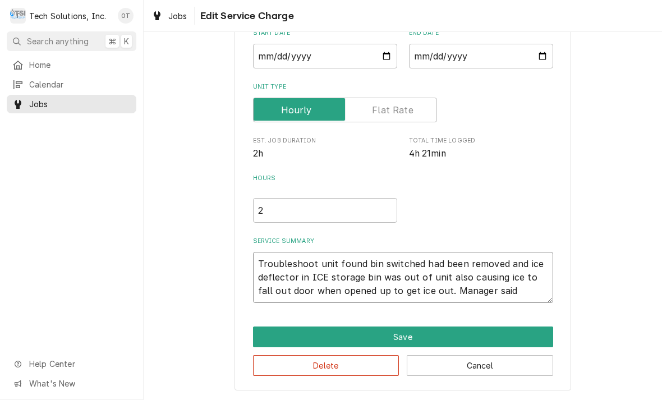
type textarea "x"
type textarea "Troubleshoot unit found bin switched had been removed and ice deflector in ICE …"
type textarea "x"
type textarea "Troubleshoot unit found bin switched had been removed and ice deflector in ICE …"
type textarea "x"
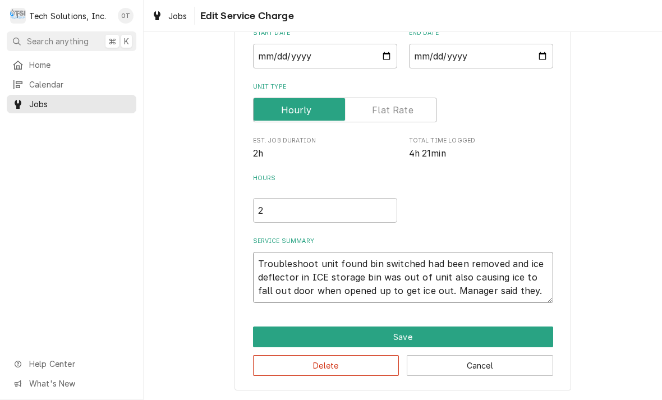
type textarea "Troubleshoot unit found bin switched had been removed and ice deflector in ICE …"
type textarea "x"
type textarea "Troubleshoot unit found bin switched had been removed and ice deflector in ICE …"
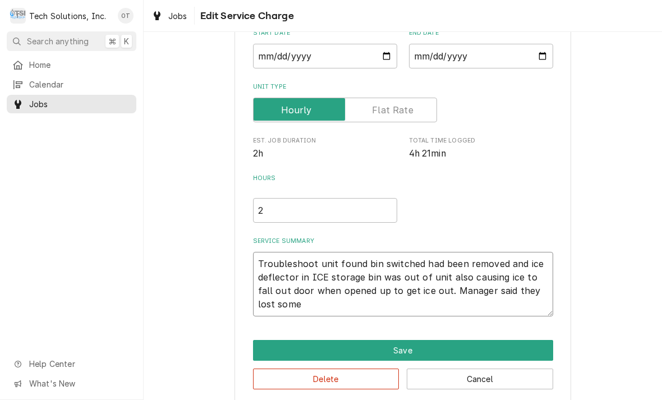
type textarea "x"
type textarea "Troubleshoot unit found bin switched had been removed and ice deflector in ICE …"
type textarea "x"
type textarea "Troubleshoot unit found bin switched had been removed and ice deflector in ICE …"
type textarea "x"
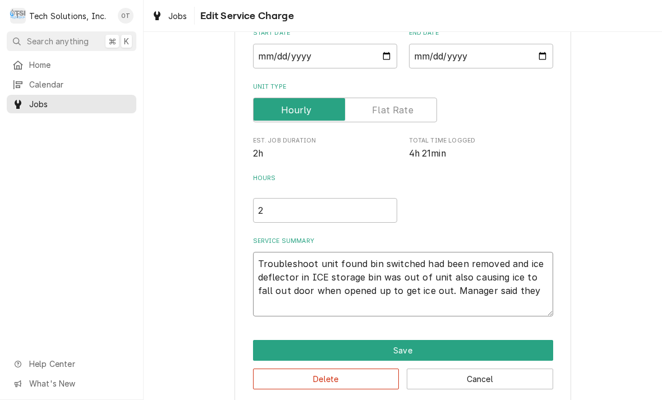
type textarea "Troubleshoot unit found bin switched had been removed and ice deflector in ICE …"
click at [283, 299] on textarea "Troubleshoot unit found bin switched had been removed and ice deflector in ICE …" at bounding box center [403, 284] width 300 height 65
type textarea "x"
type textarea "Troubleshoot unit found bin switched had been removed and ice deflector in ICE …"
type textarea "x"
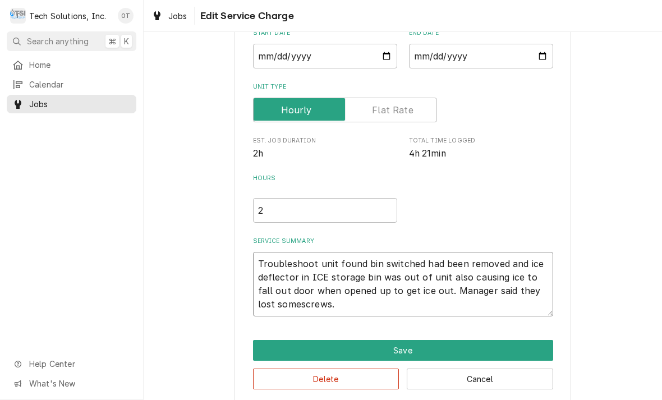
type textarea "Troubleshoot unit found bin switched had been removed and ice deflector in ICE …"
type textarea "x"
type textarea "Troubleshoot unit found bin switched had been removed and ice deflector in ICE …"
type textarea "x"
type textarea "Troubleshoot unit found bin switched had been removed and ice deflector in ICE …"
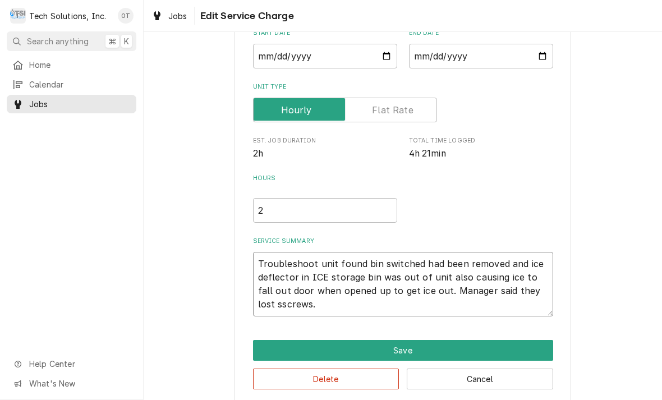
type textarea "x"
type textarea "Troubleshoot unit found bin switched had been removed and ice deflector in ICE …"
type textarea "x"
type textarea "Troubleshoot unit found bin switched had been removed and ice deflector in ICE …"
type textarea "x"
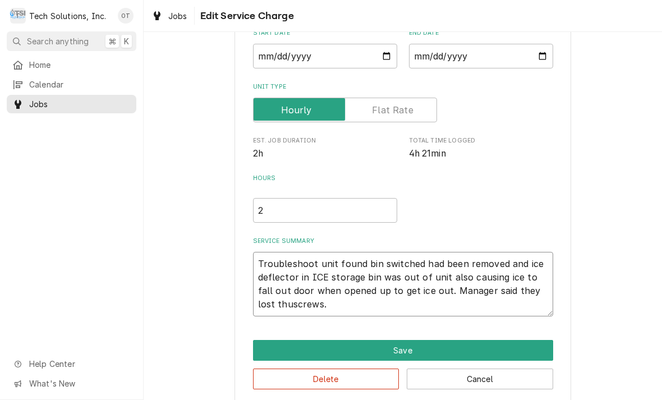
type textarea "Troubleshoot unit found bin switched had been removed and ice deflector in ICE …"
type textarea "x"
type textarea "Troubleshoot unit found bin switched had been removed and ice deflector in ICE …"
click at [337, 308] on textarea "Troubleshoot unit found bin switched had been removed and ice deflector in ICE …" at bounding box center [403, 284] width 300 height 65
type textarea "x"
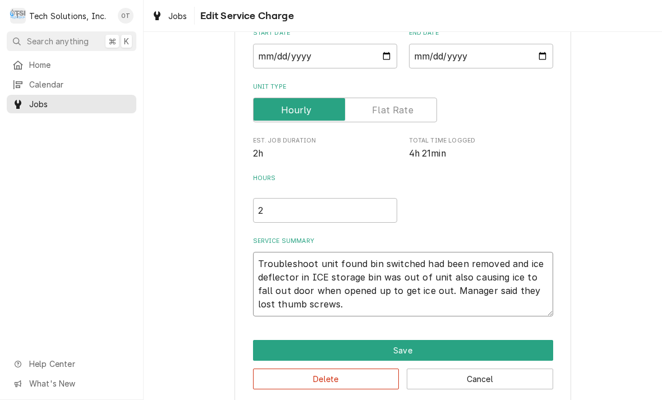
type textarea "Troubleshoot unit found bin switched had been removed and ice deflector in ICE …"
type textarea "x"
type textarea "Troubleshoot unit found bin switched had been removed and ice deflector in ICE …"
type textarea "x"
type textarea "Troubleshoot unit found bin switched had been removed and ice deflector in ICE …"
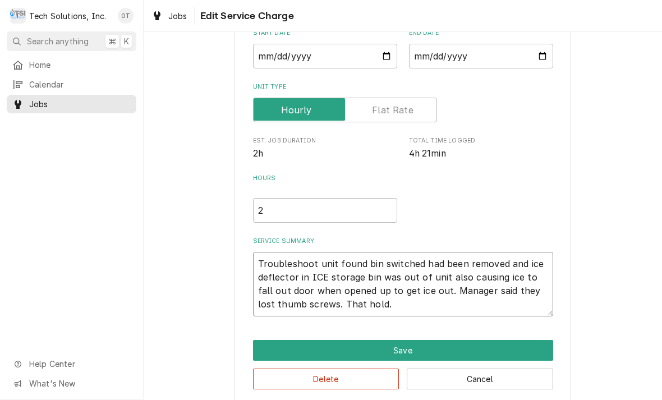
type textarea "x"
type textarea "Troubleshoot unit found bin switched had been removed and ice deflector in ICE …"
type textarea "x"
type textarea "Troubleshoot unit found bin switched had been removed and ice deflector in ICE …"
type textarea "x"
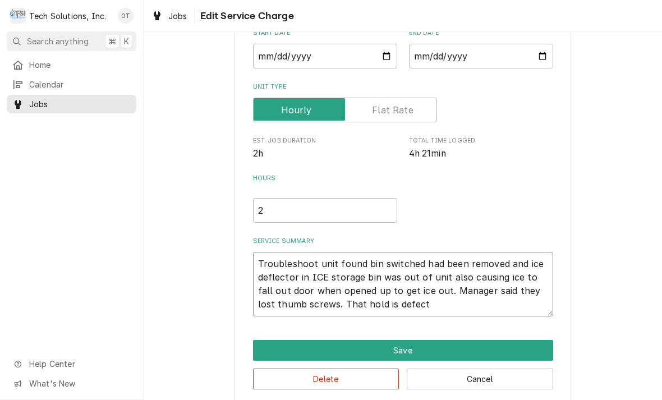
type textarea "Troubleshoot unit found bin switched had been removed and ice deflector in ICE …"
type textarea "x"
type textarea "Troubleshoot unit found bin switched had been removed and ice deflector in ICE …"
type textarea "x"
type textarea "Troubleshoot unit found bin switched had been removed and ice deflector in ICE …"
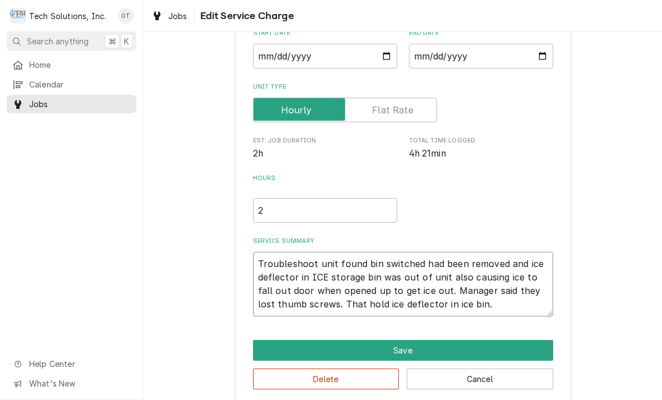
type textarea "x"
type textarea "Troubleshoot unit found bin switched had been removed and ice deflector in ICE …"
type textarea "x"
type textarea "Troubleshoot unit found bin switched had been removed and ice deflector in ICE …"
type textarea "x"
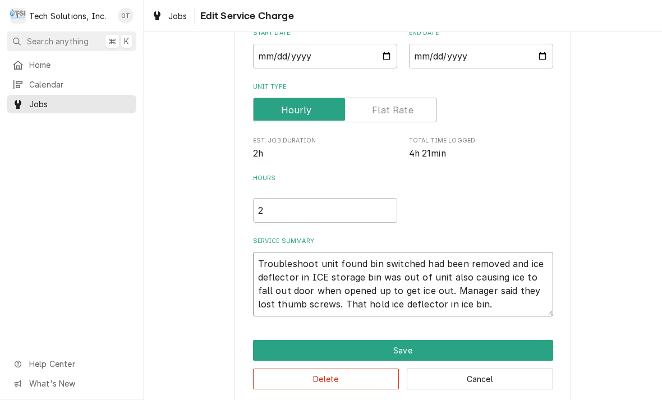
type textarea "Troubleshoot unit found bin switched had been removed and ice deflector in ICE …"
type textarea "x"
type textarea "Troubleshoot unit found bin switched had been removed and ice deflector in ICE …"
type textarea "x"
type textarea "Troubleshoot unit found bin switched had been removed and ice deflector in ICE …"
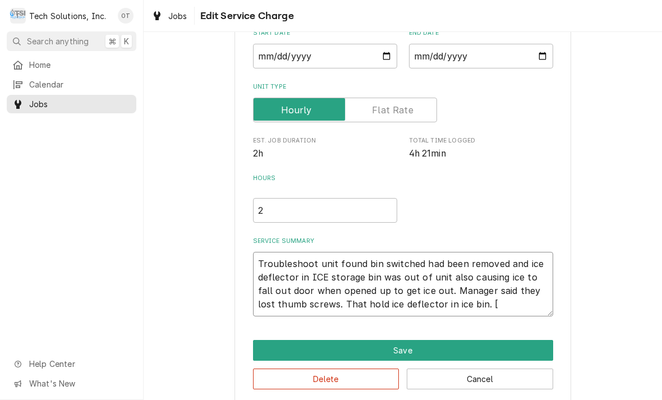
type textarea "x"
type textarea "Troubleshoot unit found bin switched had been removed and ice deflector in ICE …"
type textarea "x"
type textarea "Troubleshoot unit found bin switched had been removed and ice deflector in ICE …"
type textarea "x"
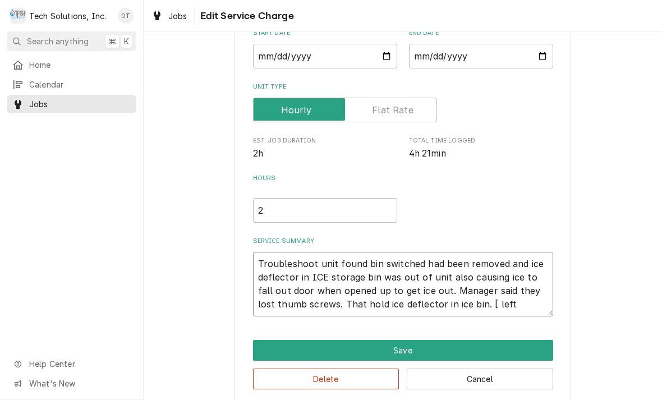
type textarea "Troubleshoot unit found bin switched had been removed and ice deflector in ICE …"
type textarea "x"
type textarea "Troubleshoot unit found bin switched had been removed and ice deflector in ICE …"
type textarea "x"
type textarea "Troubleshoot unit found bin switched had been removed and ice deflector in ICE …"
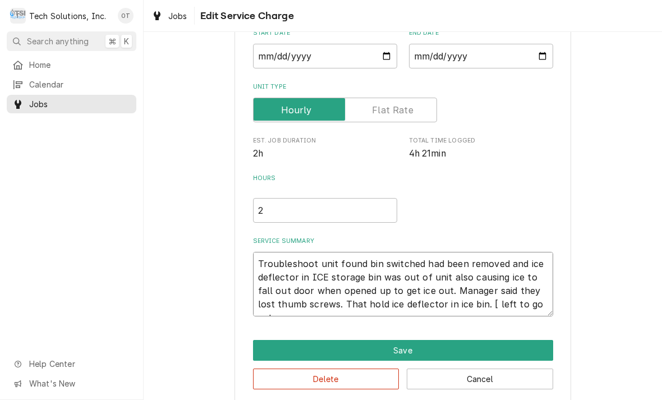
type textarea "x"
type textarea "Troubleshoot unit found bin switched had been removed and ice deflector in ICE …"
type textarea "x"
type textarea "Troubleshoot unit found bin switched had been removed and ice deflector in ICE …"
type textarea "x"
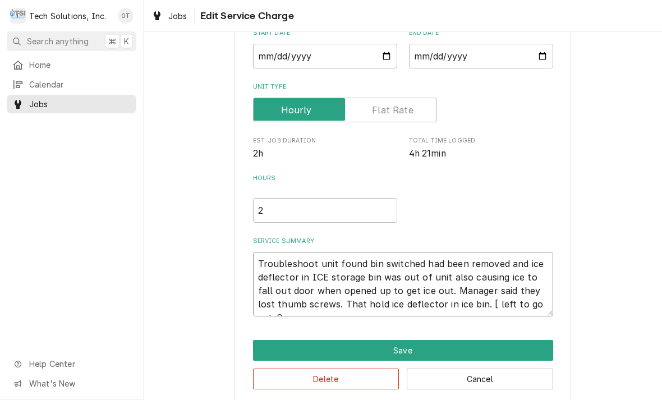
type textarea "Troubleshoot unit found bin switched had been removed and ice deflector in ICE …"
type textarea "x"
type textarea "Troubleshoot unit found bin switched had been removed and ice deflector in ICE …"
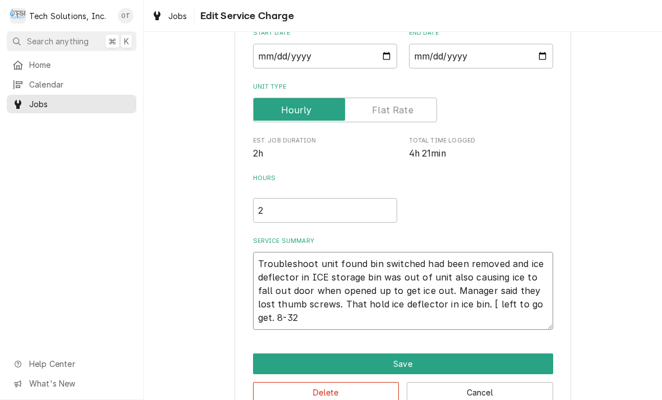
type textarea "x"
type textarea "Troubleshoot unit found bin switched had been removed and ice deflector in ICE …"
type textarea "x"
type textarea "Troubleshoot unit found bin switched had been removed and ice deflector in ICE …"
type textarea "x"
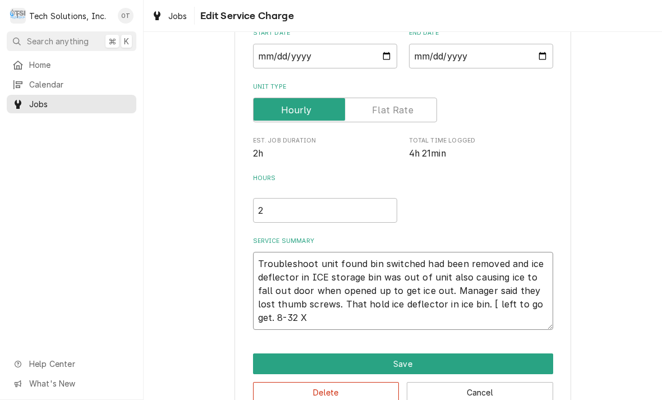
type textarea "Troubleshoot unit found bin switched had been removed and ice deflector in ICE …"
type textarea "x"
type textarea "Troubleshoot unit found bin switched had been removed and ice deflector in ICE …"
type textarea "x"
type textarea "Troubleshoot unit found bin switched had been removed and ice deflector in ICE …"
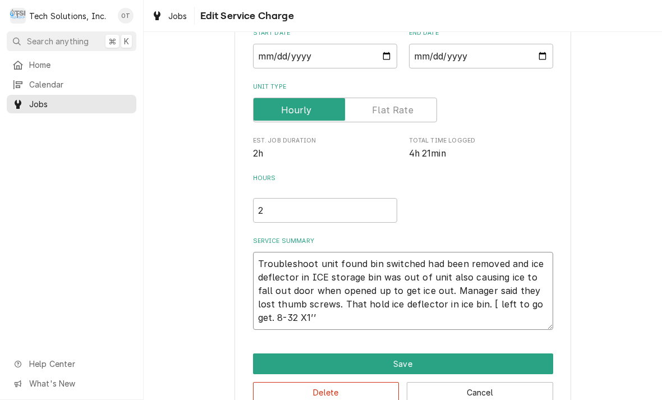
type textarea "x"
type textarea "Troubleshoot unit found bin switched had been removed and ice deflector in ICE …"
type textarea "x"
type textarea "Troubleshoot unit found bin switched had been removed and ice deflector in ICE …"
type textarea "x"
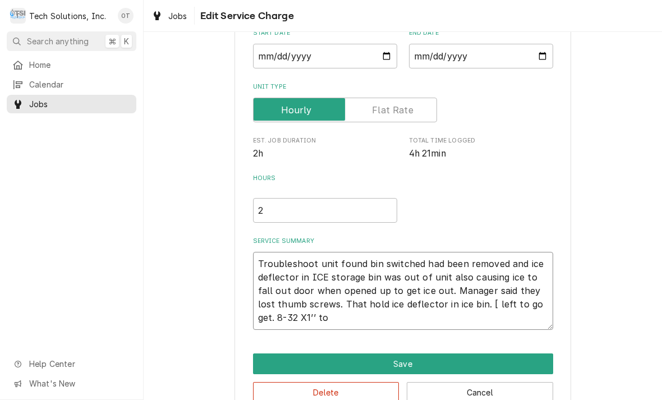
type textarea "Troubleshoot unit found bin switched had been removed and ice deflector in ICE …"
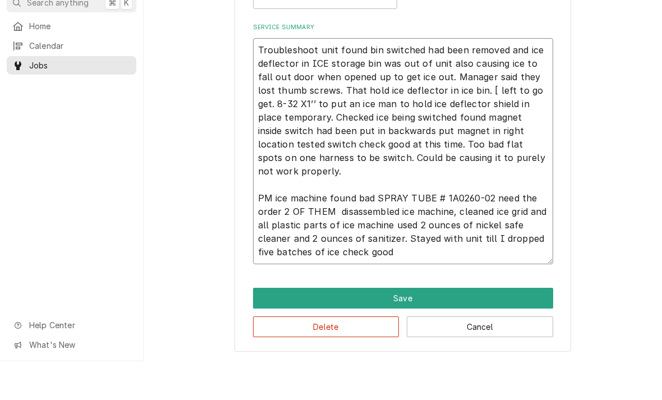
scroll to position [292, 0]
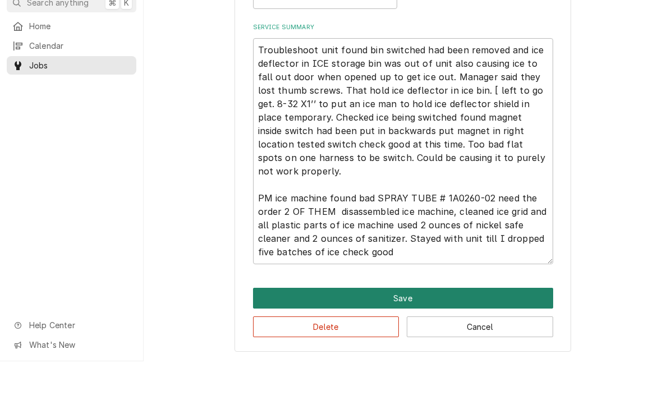
click at [412, 327] on button "Save" at bounding box center [403, 337] width 300 height 21
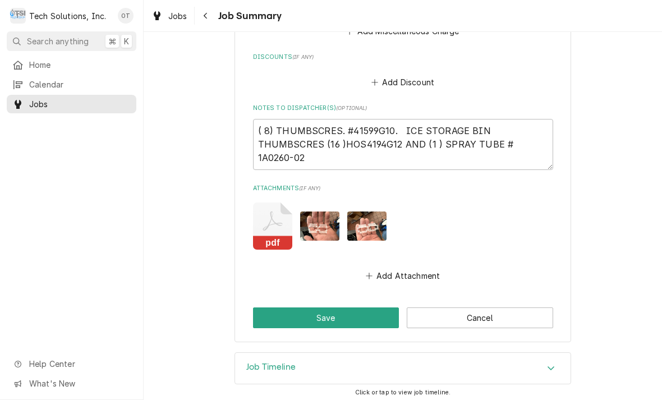
scroll to position [791, 0]
click at [312, 157] on textarea "( 8) THUMBSCRES. #41599G10. ICE STORAGE BIN THUMBSCRES (16 )HOS4194G12 AND (1 )…" at bounding box center [403, 145] width 300 height 51
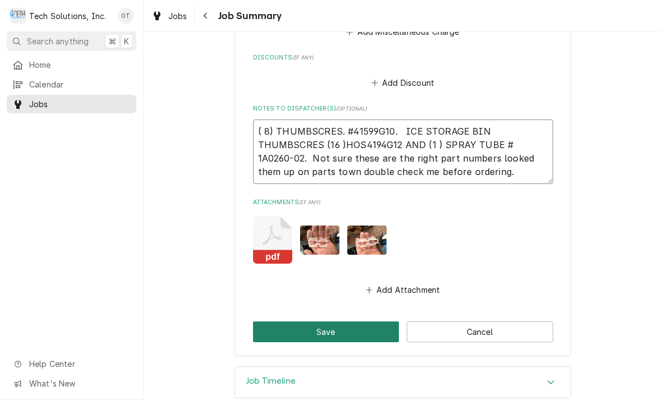
click at [334, 323] on button "Save" at bounding box center [326, 332] width 146 height 21
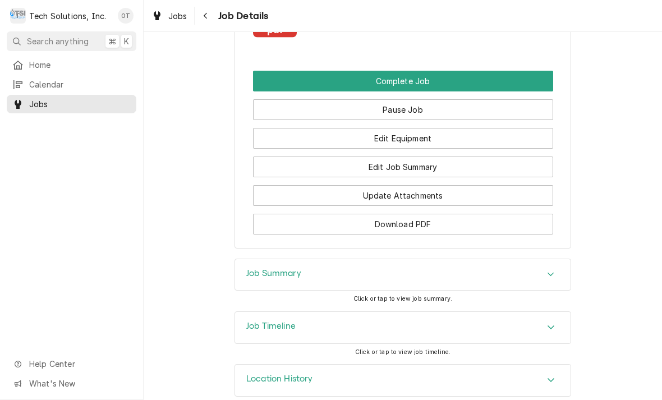
scroll to position [1299, 0]
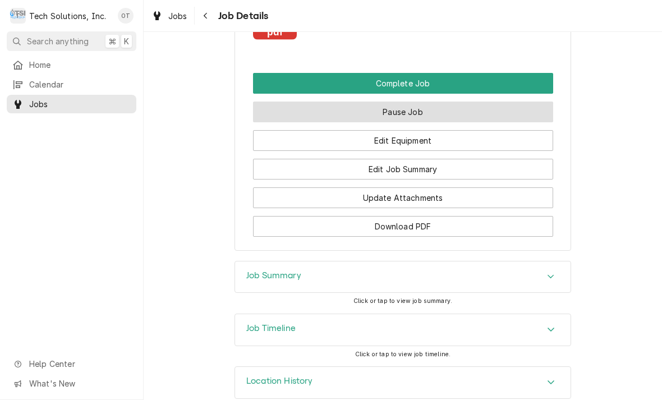
click at [398, 102] on button "Pause Job" at bounding box center [403, 112] width 300 height 21
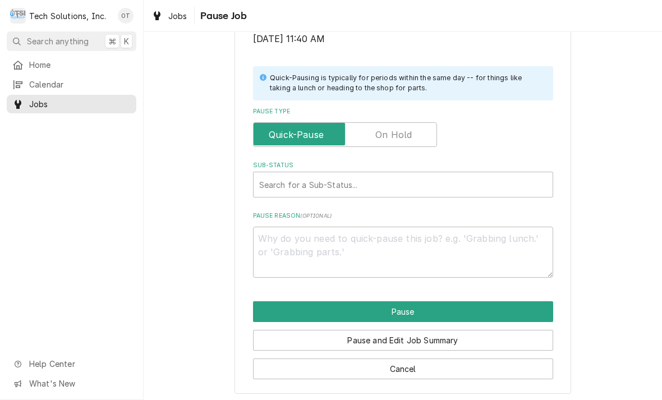
click at [383, 122] on input "Pause Type" at bounding box center [345, 134] width 174 height 25
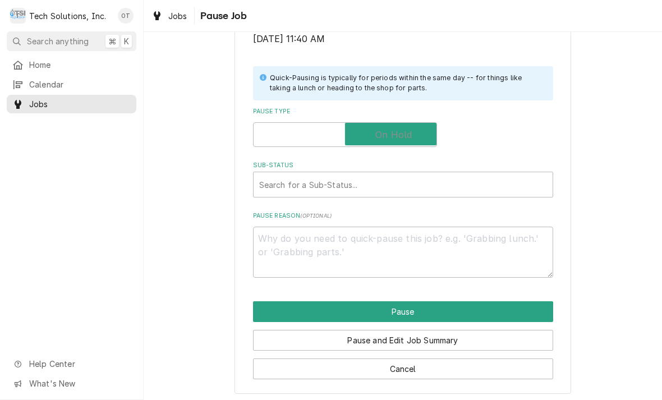
checkbox input "true"
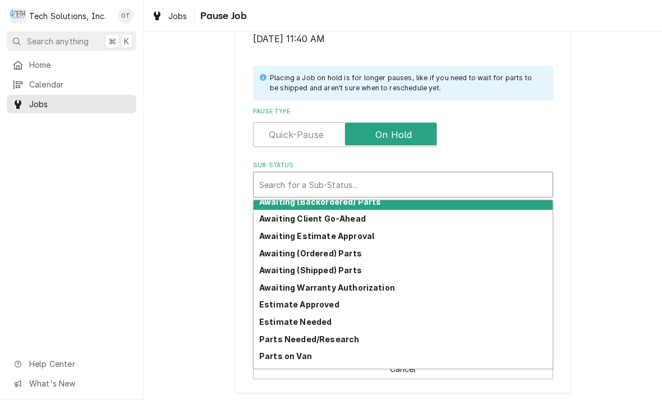
scroll to position [8, 0]
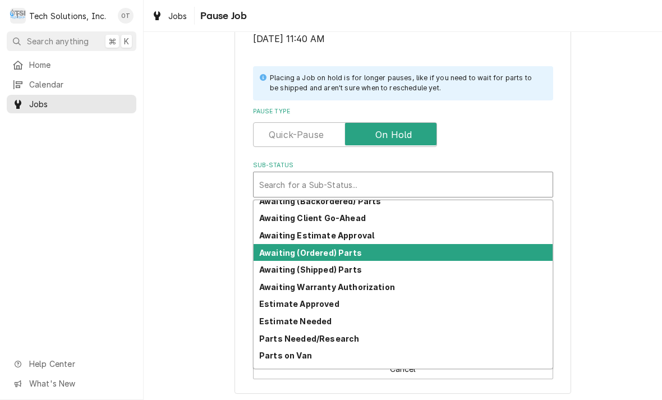
click at [313, 251] on strong "Awaiting (Ordered) Parts" at bounding box center [310, 253] width 103 height 10
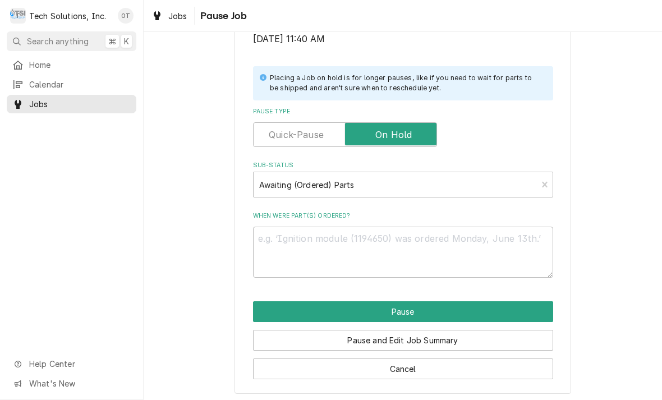
scroll to position [212, 0]
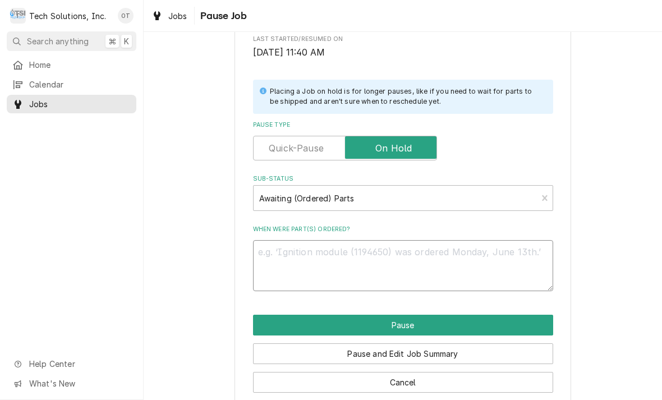
click at [288, 256] on textarea "When were part(s) ordered?" at bounding box center [403, 265] width 300 height 51
type textarea "x"
type textarea "D"
type textarea "x"
type textarea "Dum"
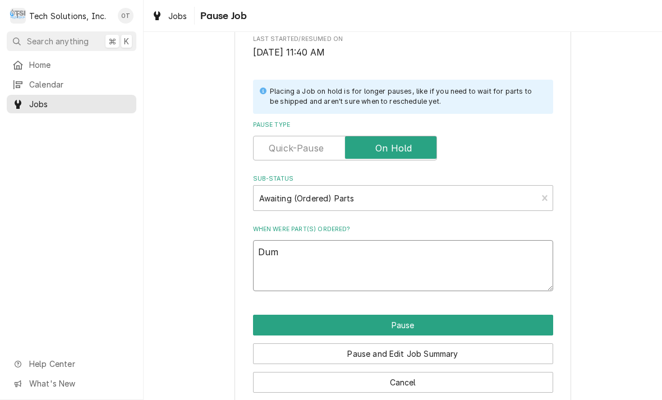
type textarea "x"
type textarea "Dumb"
type textarea "x"
type textarea "Dum"
type textarea "x"
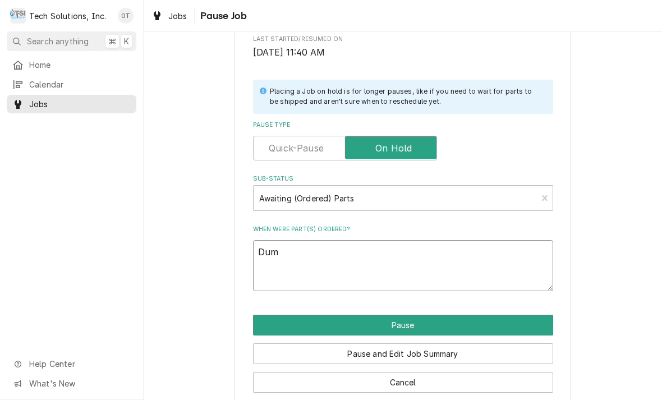
type textarea "Du"
type textarea "x"
type textarea "D"
type textarea "x"
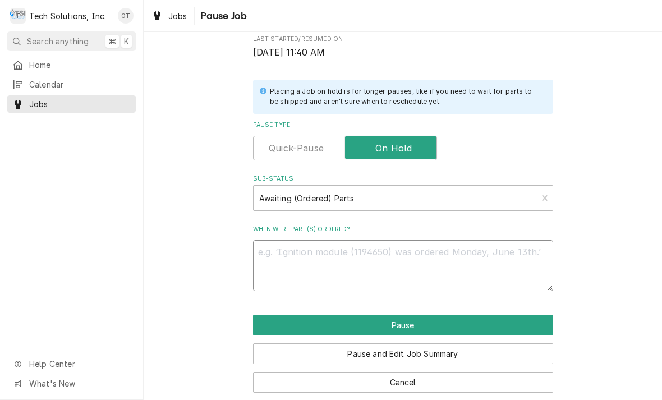
type textarea "Th"
type textarea "x"
type textarea "Thum"
type textarea "x"
type textarea "Thumb"
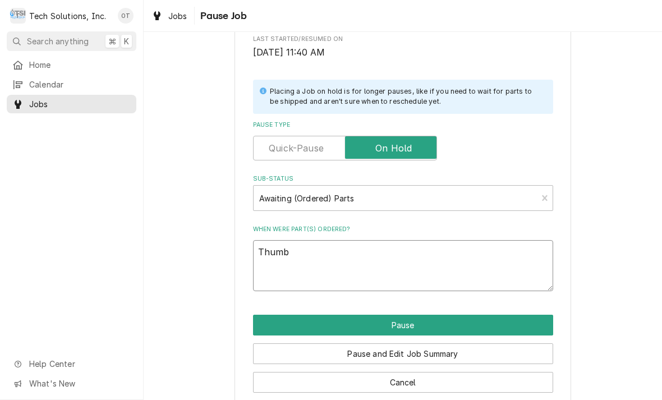
type textarea "x"
type textarea "Thumb screws"
type textarea "x"
type textarea "Thumb screws"
type textarea "x"
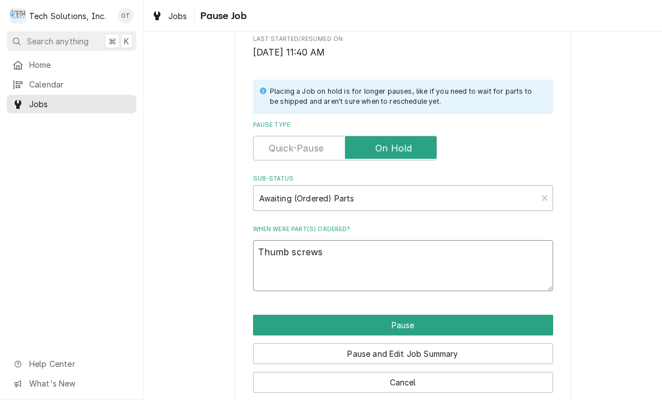
type textarea "Thumb screws #"
type textarea "x"
type textarea "Thumb screws"
type textarea "x"
type textarea "Thumb screws"
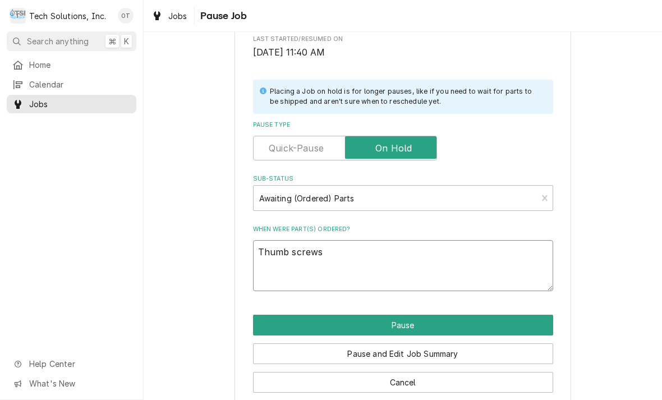
type textarea "x"
type textarea "Thumb screws"
type textarea "x"
type textarea "Thumb screws ("
type textarea "x"
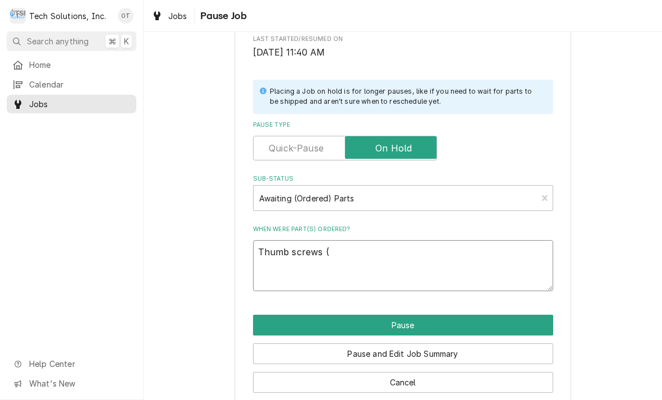
type textarea "Thumb screws ("
type textarea "x"
type textarea "Thumb screws ( 8"
type textarea "x"
type textarea "Thumb screws ( 8)"
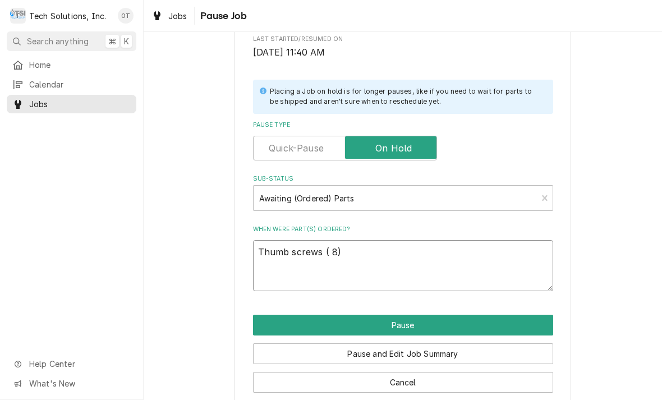
type textarea "x"
type textarea "Thumb screws ( 8)"
type textarea "x"
type textarea "Thumb screws ( 8) #"
type textarea "x"
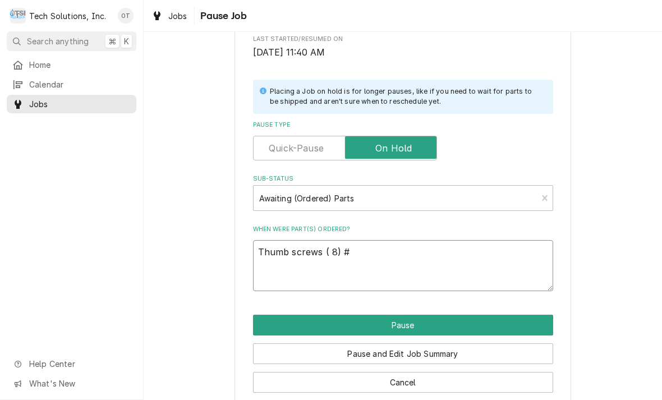
type textarea "Thumb screws ( 8) #"
type textarea "x"
type textarea "Thumb screws ( 8) # 4"
type textarea "x"
type textarea "Thumb screws ( 8) # 41"
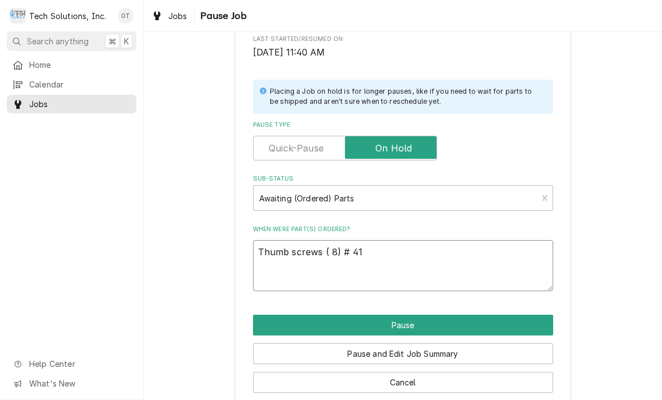
type textarea "x"
type textarea "Thumb screws ( 8) # 415"
type textarea "x"
type textarea "Thumb screws ( 8) # 4159"
type textarea "x"
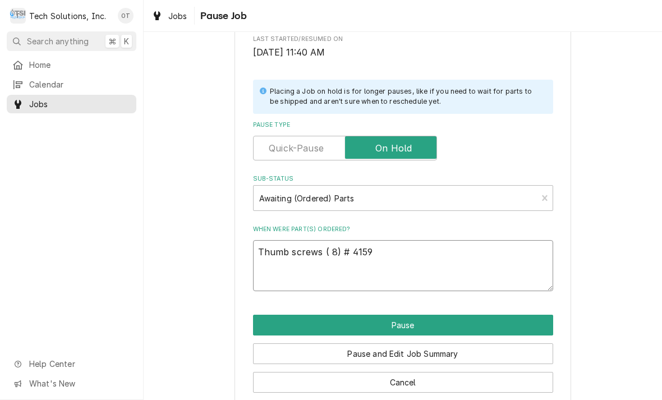
type textarea "Thumb screws ( 8) # 41594"
type textarea "x"
type textarea "Thumb screws ( 8) # 415949"
type textarea "x"
type textarea "Thumb screws ( 8) # 415949G"
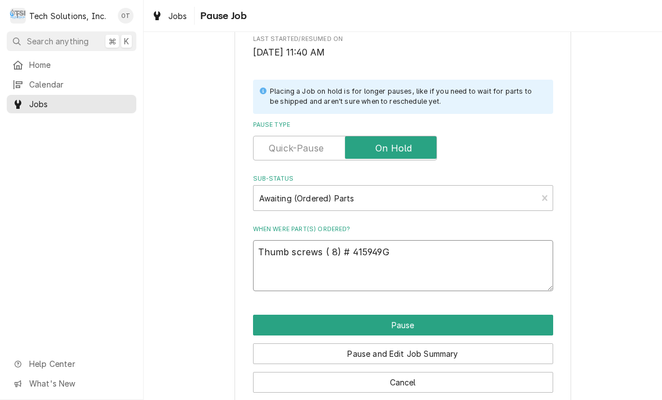
type textarea "x"
type textarea "Thumb screws ( 8) # 415949G1"
type textarea "x"
type textarea "Thumb screws ( 8) # 415949G10"
type textarea "x"
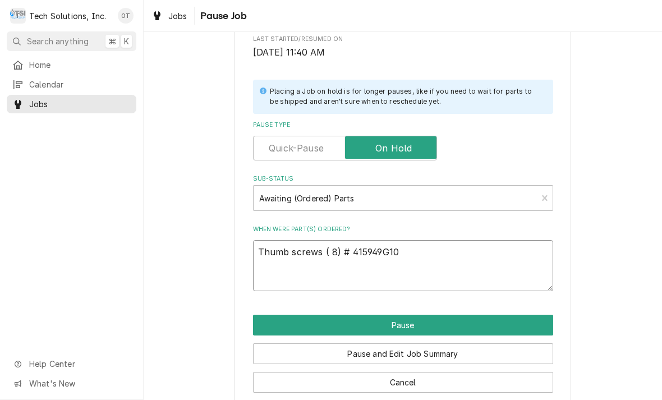
type textarea "Thumb screws ( 8) # 415949G10"
type textarea "x"
type textarea "Thumb screws ( 8) # 415949G10."
type textarea "x"
type textarea "Thumb screws ( 8) # 415949G10."
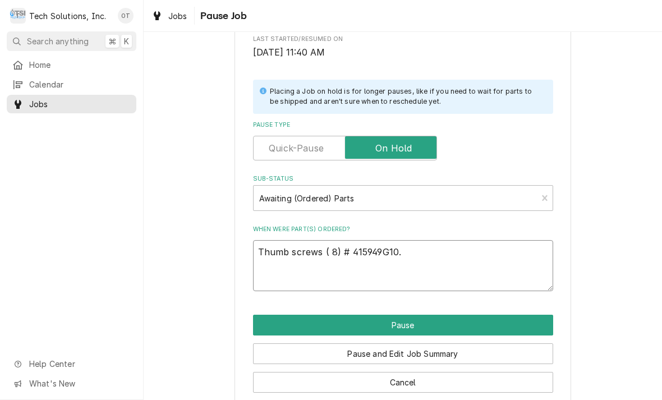
type textarea "x"
type textarea "Thumb screws ( 8) # 415949G10."
type textarea "x"
type textarea "Thumb screws ( 8) # 415949G10. Ice"
type textarea "x"
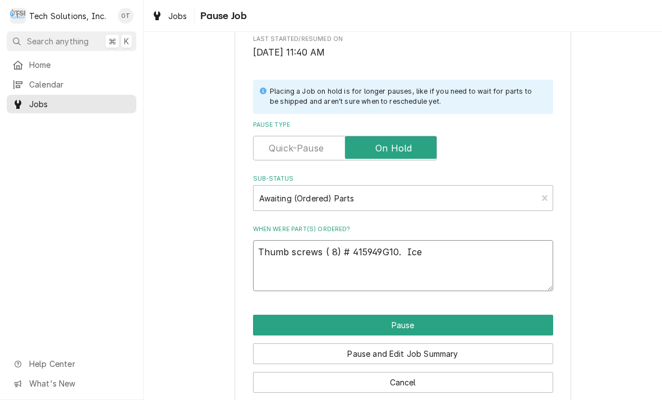
type textarea "Thumb screws ( 8) # 415949G10. Ice machine."
type textarea "x"
type textarea "Thumb screws ( 8) # 415949G10. Ice machine be switch."
type textarea "x"
type textarea "Thumb screws ( 8) # 415949G10. Ice machine bin switch."
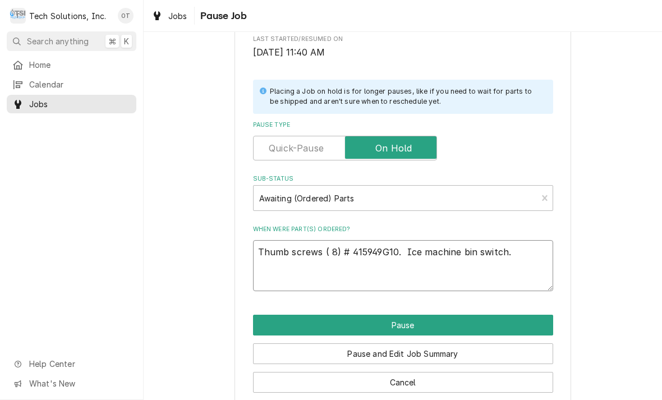
click at [473, 244] on textarea "Thumb screws ( 8) # 415949G10. Ice machine bin switch." at bounding box center [403, 265] width 300 height 51
type textarea "x"
type textarea "Thumb screws ( 8) # 415949G10. Ice machine bewitch."
type textarea "x"
type textarea "Thumb screws ( 8) # 415949G10. Ice machine bewitch."
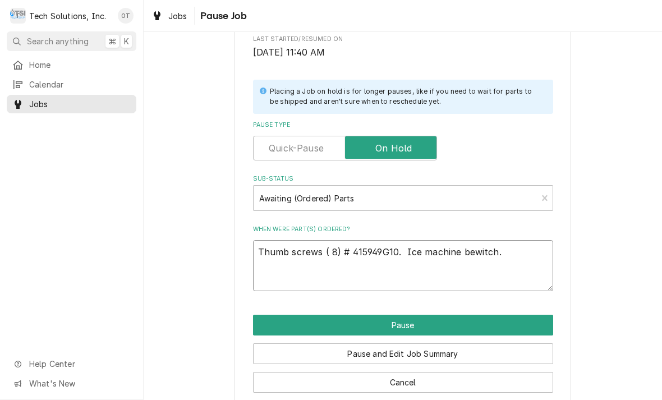
type textarea "x"
type textarea "Thumb screws ( 8) # 415949G10. Ice machine bewitch. ("
type textarea "x"
type textarea "Thumb screws ( 8) # 415949G10. Ice machine bewitch. ("
type textarea "x"
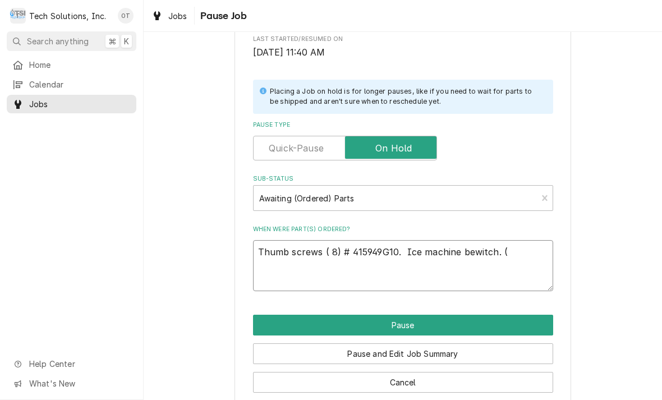
type textarea "Thumb screws ( 8) # 415949G10. Ice machine bewitch. ( 1"
type textarea "x"
type textarea "Thumb screws ( 8) # 415949G10. Ice machine bewitch. ( 1"
type textarea "x"
type textarea "Thumb screws ( 8) # 415949G10. Ice machine bewitch. ( 1 )"
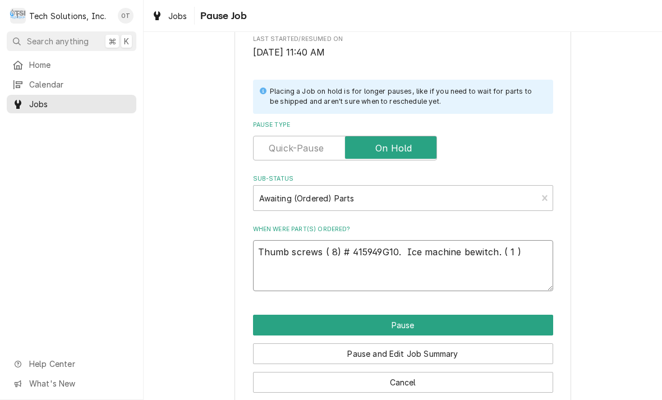
type textarea "x"
type textarea "Thumb screws ( 8) # 415949G10. Ice machine bewitch. ( 1 )"
type textarea "x"
type textarea "Thumb screws ( 8) # 415949G10. Ice machine bewitch. ( 1 ) 2"
type textarea "x"
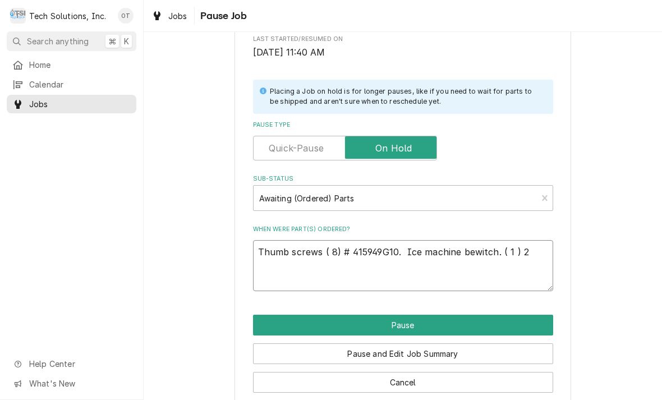
type textarea "Thumb screws ( 8) # 415949G10. Ice machine bewitch. ( 1 ) 2A"
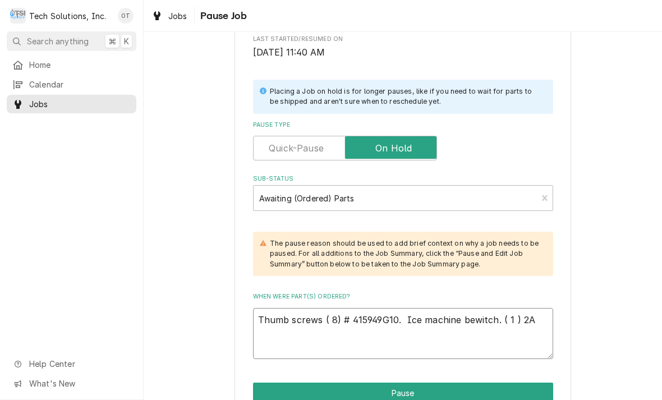
type textarea "x"
type textarea "Thumb screws ( 8) # 415949G10. Ice machine bewitch. ( 1 ) 2A4"
type textarea "x"
type textarea "Thumb screws ( 8) # 415949G10. Ice machine bewitch. ( 1 ) 2A43"
type textarea "x"
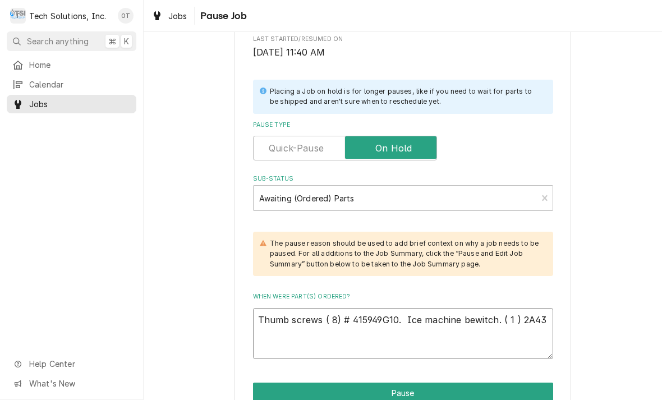
type textarea "Thumb screws ( 8) # 415949G10. Ice machine bewitch. ( 1 ) 2A439"
type textarea "x"
type textarea "Thumb screws ( 8) # 415949G10. Ice machine bewitch. ( 1 ) 2A4393"
type textarea "x"
type textarea "Thumb screws ( 8) # 415949G10. Ice machine bewitch. ( 1 ) 2A4393G"
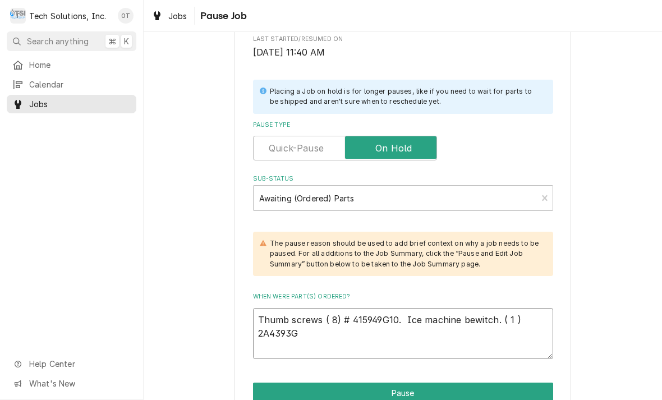
type textarea "x"
type textarea "Thumb screws ( 8) # 415949G10. Ice machine bewitch. ( 1 ) 2A4393G0"
type textarea "x"
type textarea "Thumb screws ( 8) # 415949G10. Ice machine bewitch. ( 1 ) 2A4393G01"
type textarea "x"
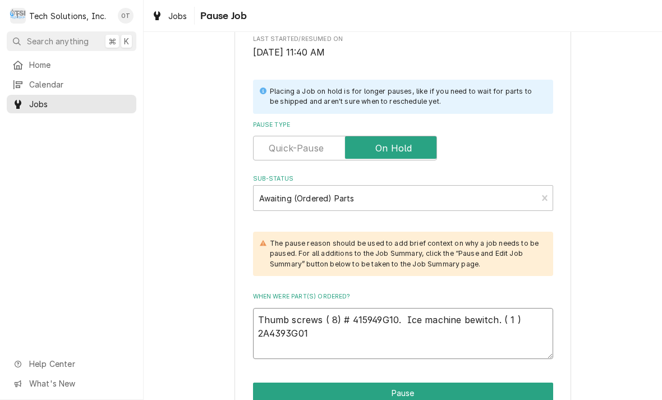
type textarea "Thumb screws ( 8) # 415949G10. Ice machine bewitch. ( 1 ) 2A4393G01"
type textarea "x"
type textarea "Thumb screws ( 8) # 415949G10. Ice machine bewitch. ( 1 ) 2A4393G01"
type textarea "x"
type textarea "Thumb screws ( 8) # 415949G10. Ice machine bewitch. ( 1 ) 2A4393G01"
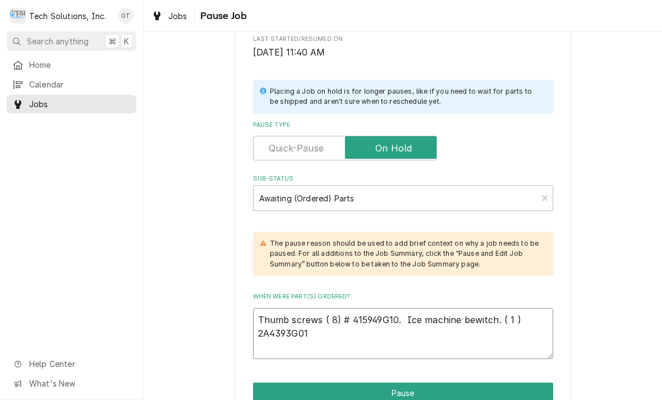
type textarea "x"
type textarea "Thumb screws ( 8) # 415949G10. Ice machine bewitch. ( 1 ) 2A4393G01 i"
type textarea "x"
type textarea "Thumb screws ( 8) # 415949G10. Ice machine bewitch. ( 1 ) 2A4393G01 ice"
type textarea "x"
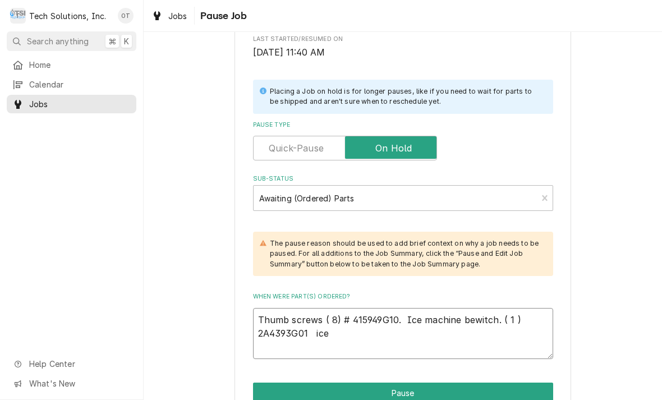
type textarea "Thumb screws ( 8) # 415949G10. Ice machine bewitch. ( 1 ) 2A4393G01 ice storage"
type textarea "x"
type textarea "Thumb screws ( 8) # 415949G10. Ice machine bewitch. ( 1 ) 2A4393G01 ice storage…"
type textarea "x"
type textarea "Thumb screws ( 8) # 415949G10. Ice machine bewitch. ( 1 ) 2A4393G01 ice storage…"
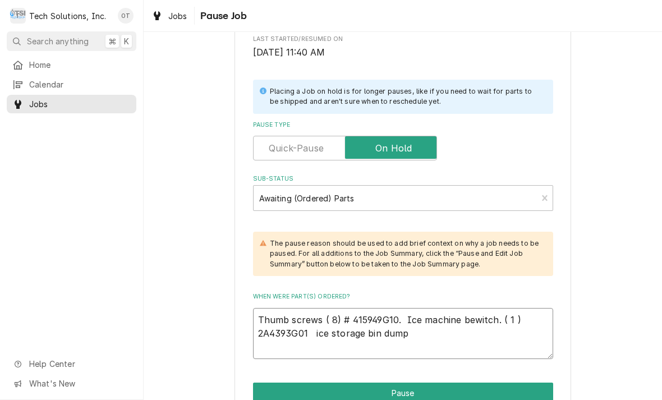
type textarea "x"
type textarea "Thumb screws ( 8) # 415949G10. Ice machine bewitch. ( 1 ) 2A4393G01 ice storage…"
type textarea "x"
type textarea "Thumb screws ( 8) # 415949G10. Ice machine bewitch. ( 1 ) 2A4393G01 ice storage…"
type textarea "x"
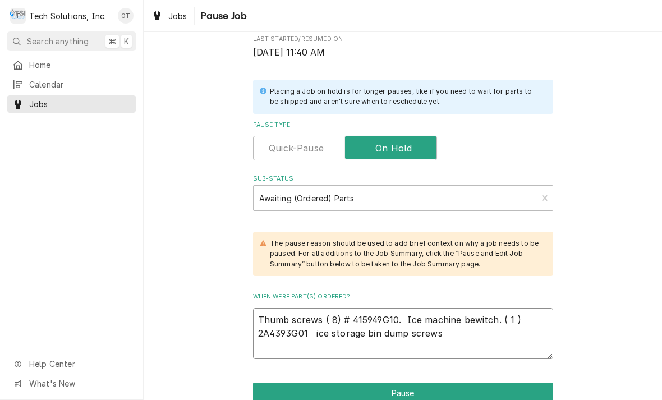
type textarea "Thumb screws ( 8) # 415949G10. Ice machine bewitch. ( 1 ) 2A4393G01 Ice storage…"
click at [410, 329] on textarea "Thumb screws ( 8) # 415949G10. Ice machine bewitch. ( 1 ) 2A4393G01 Ice storage…" at bounding box center [403, 333] width 300 height 51
type textarea "x"
type textarea "Thumb screws ( 8) # 415949G10. Ice machine bewitch. ( 1 ) 2A4393G01 Ice storage…"
type textarea "x"
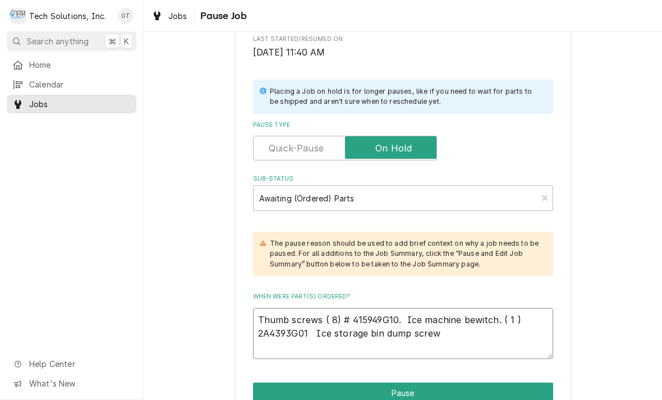
type textarea "Thumb screws ( 8) # 415949G10. Ice machine bewitch. ( 1 ) 2A4393G01 Ice storage…"
type textarea "x"
type textarea "Thumb screws ( 8) # 415949G10. Ice machine bewitch. ( 1 ) 2A4393G01 Ice storage…"
type textarea "x"
type textarea "Thumb screws ( 8) # 415949G10. Ice machine bewitch. ( 1 ) 2A4393G01 Ice storage…"
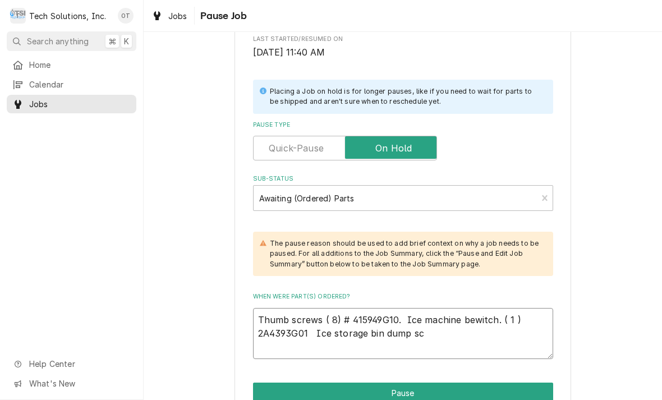
type textarea "x"
type textarea "Thumb screws ( 8) # 415949G10. Ice machine bewitch. ( 1 ) 2A4393G01 Ice storage…"
type textarea "x"
type textarea "Thumb screws ( 8) # 415949G10. Ice machine bewitch. ( 1 ) 2A4393G01 Ice storage…"
type textarea "x"
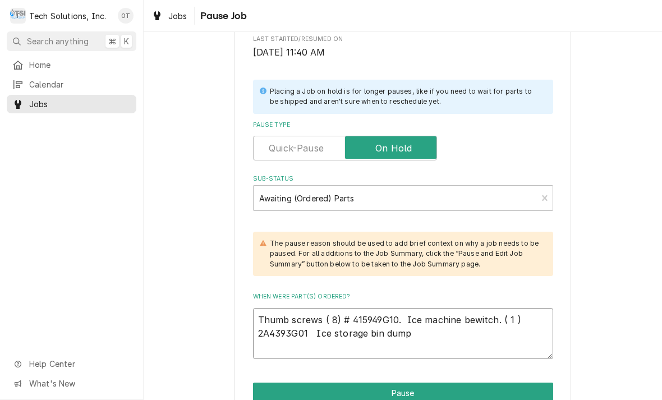
type textarea "Thumb screws ( 8) # 415949G10. Ice machine bewitch. ( 1 ) 2A4393G01 Ice storage…"
type textarea "x"
type textarea "Thumb screws ( 8) # 415949G10. Ice machine bewitch. ( 1 ) 2A4393G01 Ice storage…"
type textarea "x"
type textarea "Thumb screws ( 8) # 415949G10. Ice machine bewitch. ( 1 ) 2A4393G01 Ice storage…"
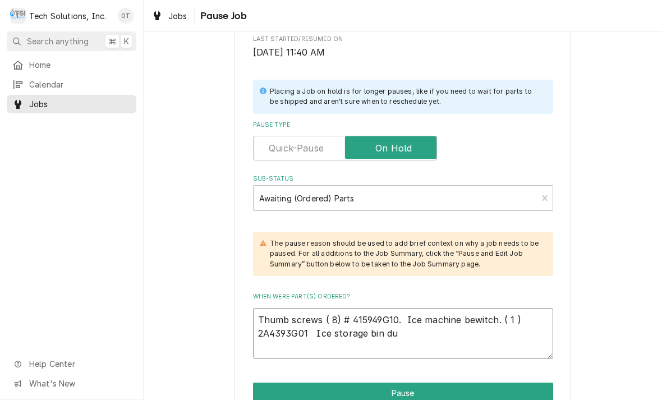
type textarea "x"
type textarea "Thumb screws ( 8) # 415949G10. Ice machine bewitch. ( 1 ) 2A4393G01 Ice storage…"
type textarea "x"
type textarea "Thumb screws ( 8) # 415949G10. Ice machine bewitch. ( 1 ) 2A4393G01 Ice storage…"
type textarea "x"
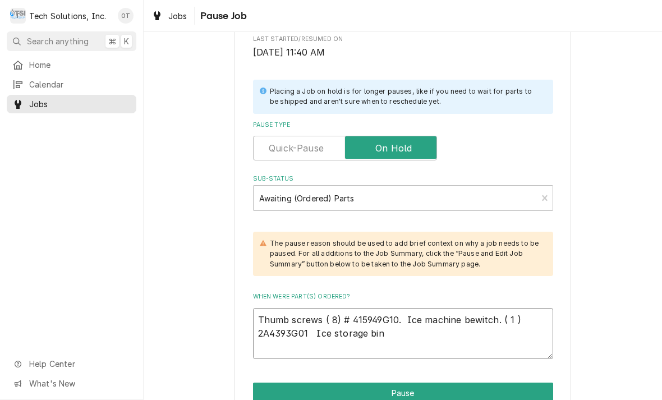
type textarea "Thumb screws ( 8) # 415949G10. Ice machine bewitch. ( 1 ) 2A4393G01 Ice storage…"
type textarea "x"
type textarea "Thumb screws ( 8) # 415949G10. Ice machine bewitch. ( 1 ) 2A4393G01 Ice storage…"
type textarea "x"
type textarea "Thumb screws ( 8) # 415949G10. Ice machine bewitch. ( 1 ) 2A4393G01 Ice storage…"
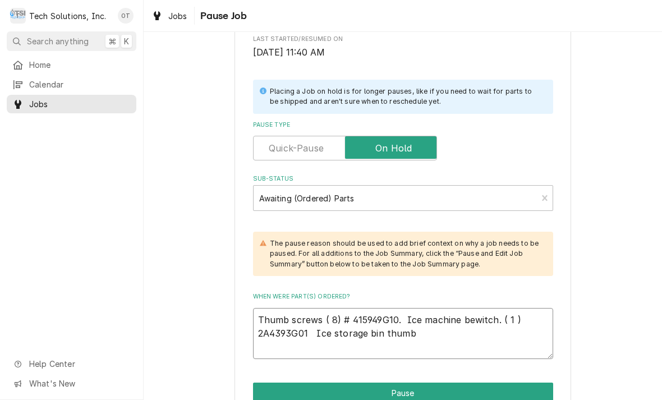
type textarea "x"
type textarea "Thumb screws ( 8) # 415949G10. Ice machine bewitch. ( 1 ) 2A4393G01 Ice storage…"
type textarea "x"
type textarea "Thumb screws ( 8) # 415949G10. Ice machine bewitch. ( 1 ) 2A4393G01 Ice storage…"
type textarea "x"
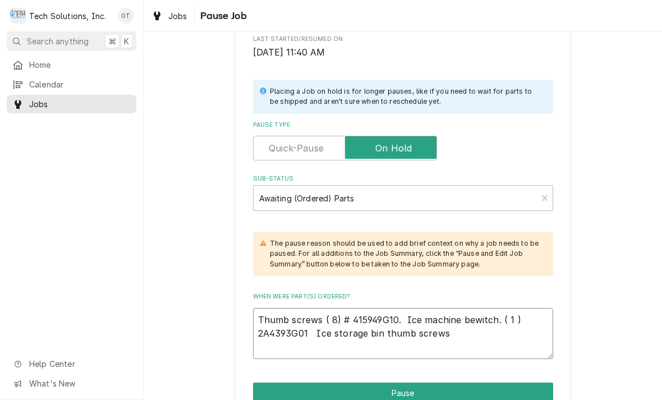
type textarea "Thumb screws ( 8) # 415949G10. Ice machine bewitch. ( 1 ) 2A4393G01 Ice storage…"
type textarea "x"
type textarea "Thumb screws ( 8) # 415949G10. Ice machine bewitch. ( 1 ) 2A4393G01 Ice storage…"
type textarea "x"
type textarea "Thumb screws ( 8) # 415949G10. Ice machine bewitch. ( 1 ) 2A4393G01 Ice storage…"
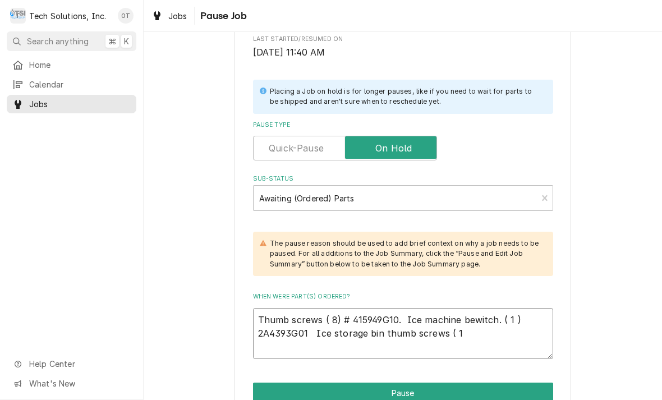
type textarea "x"
type textarea "Thumb screws ( 8) # 415949G10. Ice machine bewitch. ( 1 ) 2A4393G01 Ice storage…"
type textarea "x"
type textarea "Thumb screws ( 8) # 415949G10. Ice machine bewitch. ( 1 ) 2A4393G01 Ice storage…"
type textarea "x"
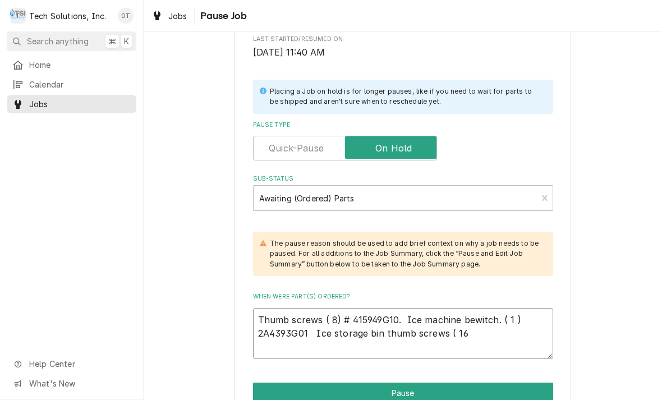
type textarea "Thumb screws ( 8) # 415949G10. Ice machine bewitch. ( 1 ) 2A4393G01 Ice storage…"
type textarea "x"
type textarea "Thumb screws ( 8) # 415949G10. Ice machine bewitch. ( 1 ) 2A4393G01 Ice storage…"
type textarea "x"
type textarea "Thumb screws ( 8) # 415949G10. Ice machine bewitch. ( 1 ) 2A4393G01 Ice storage…"
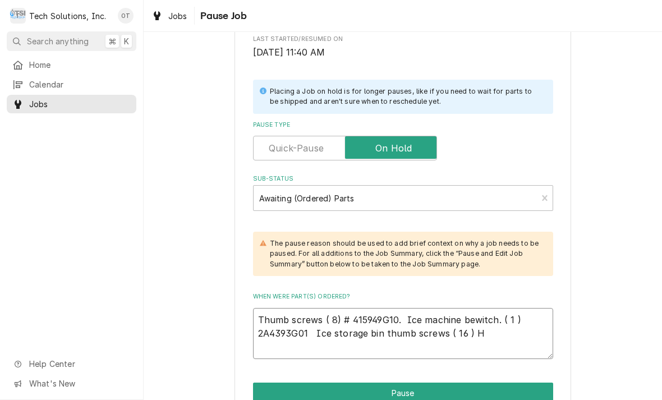
type textarea "x"
type textarea "Thumb screws ( 8) # 415949G10. Ice machine bewitch. ( 1 ) 2A4393G01 Ice storage…"
type textarea "x"
type textarea "Thumb screws ( 8) # 415949G10. Ice machine bewitch. ( 1 ) 2A4393G01 Ice storage…"
type textarea "x"
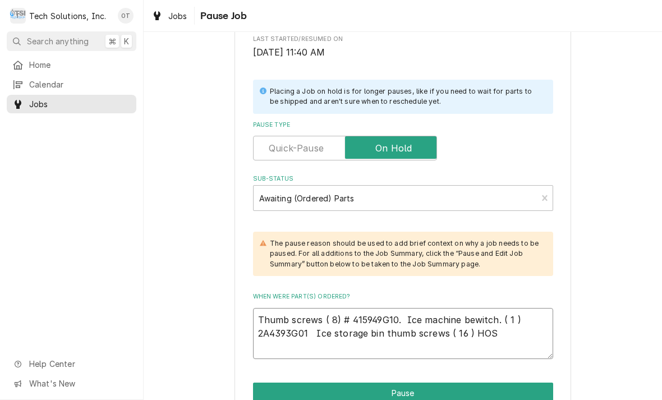
type textarea "Thumb screws ( 8) # 415949G10. Ice machine bewitch. ( 1 ) 2A4393G01 Ice storage…"
type textarea "x"
type textarea "Thumb screws ( 8) # 415949G10. Ice machine bewitch. ( 1 ) 2A4393G01 Ice storage…"
type textarea "x"
type textarea "Thumb screws ( 8) # 415949G10. Ice machine bewitch. ( 1 ) 2A4393G01 Ice storage…"
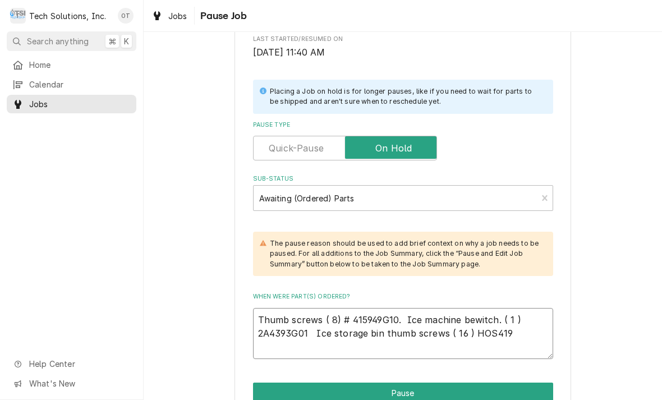
type textarea "x"
type textarea "Thumb screws ( 8) # 415949G10. Ice machine bewitch. ( 1 ) 2A4393G01 Ice storage…"
type textarea "x"
type textarea "Thumb screws ( 8) # 415949G10. Ice machine bewitch. ( 1 ) 2A4393G01 Ice storage…"
type textarea "x"
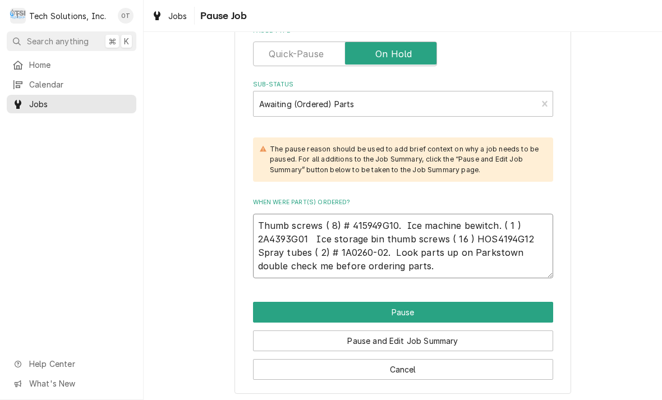
scroll to position [306, 0]
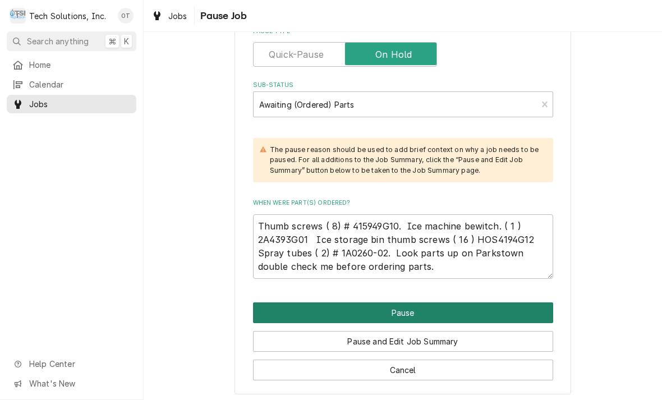
click at [411, 303] on button "Pause" at bounding box center [403, 313] width 300 height 21
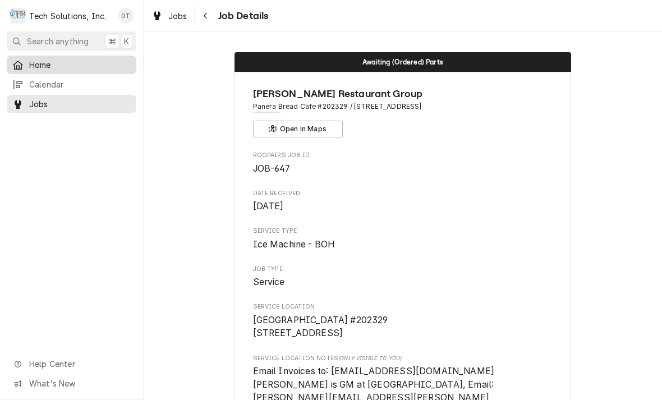
click at [38, 58] on div "Home" at bounding box center [71, 65] width 125 height 14
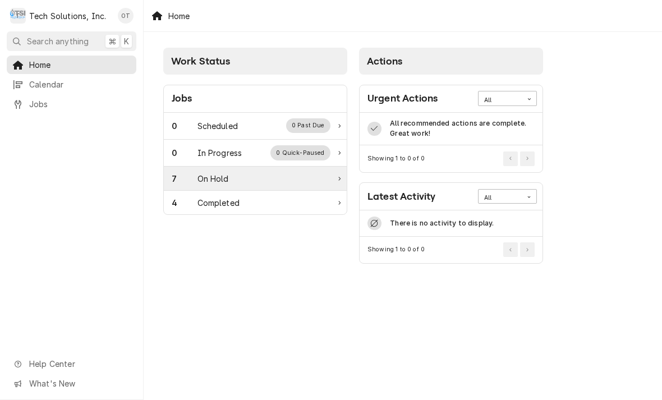
click at [206, 173] on div "On Hold" at bounding box center [213, 179] width 31 height 12
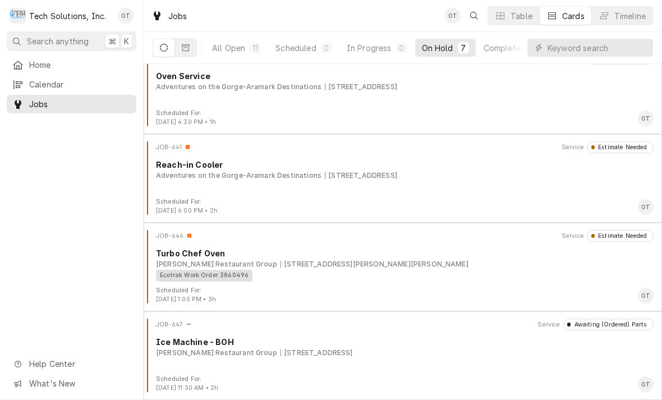
scroll to position [285, 0]
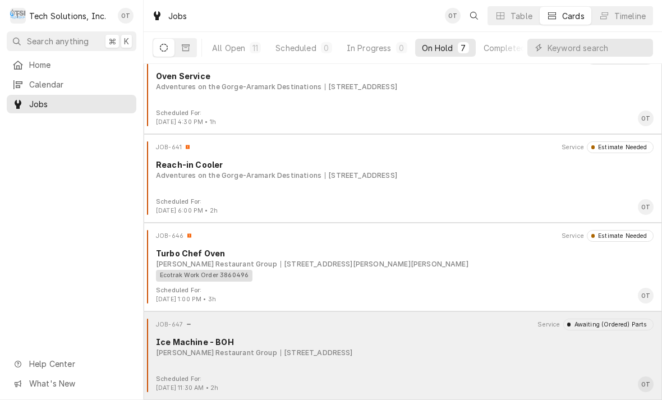
click at [300, 352] on div "[STREET_ADDRESS]" at bounding box center [317, 353] width 72 height 10
click at [296, 349] on div "[STREET_ADDRESS]" at bounding box center [317, 353] width 72 height 10
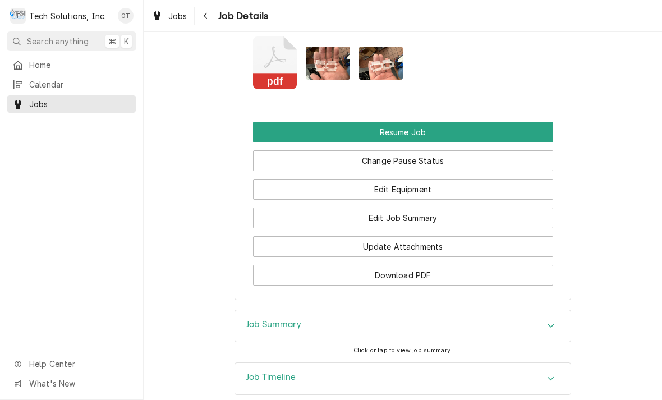
scroll to position [1380, 0]
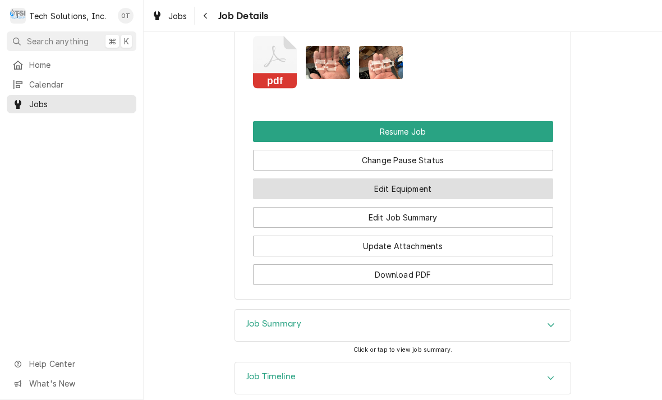
click at [404, 178] on button "Edit Equipment" at bounding box center [403, 188] width 300 height 21
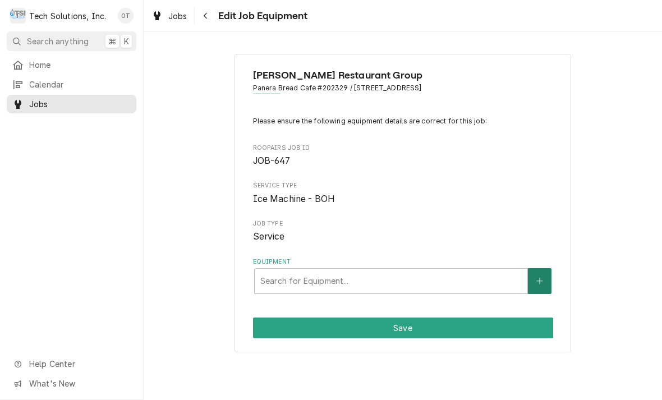
click at [539, 280] on icon "Create New Equipment" at bounding box center [540, 281] width 7 height 8
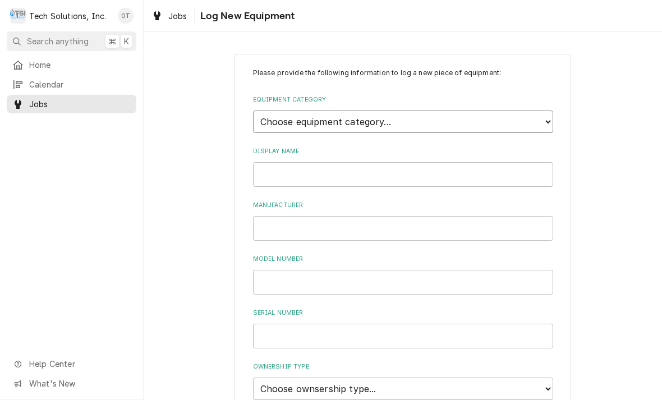
click at [547, 116] on select "Choose equipment category... Cooking Equipment Fryers Ice Machines Ovens and Ra…" at bounding box center [403, 122] width 300 height 22
select select "3"
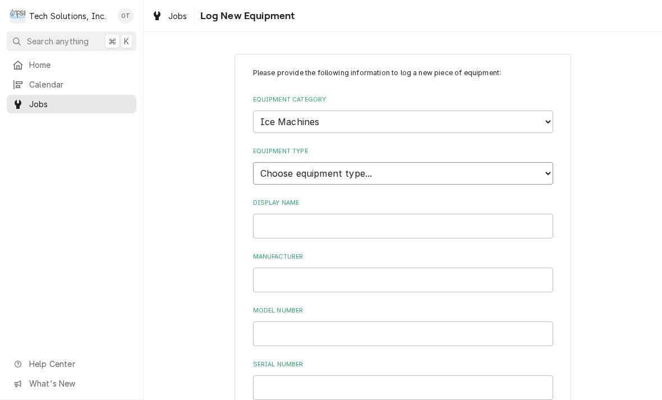
click at [544, 167] on select "Choose equipment type... Ice Bin Ice Dispenser Ice Maker Ice Merchandiser" at bounding box center [403, 173] width 300 height 22
select select "18"
click at [317, 214] on input "Display Name" at bounding box center [403, 226] width 300 height 25
type input "HOSHIZAKI"
click at [287, 276] on input "Manufacturer" at bounding box center [403, 280] width 300 height 25
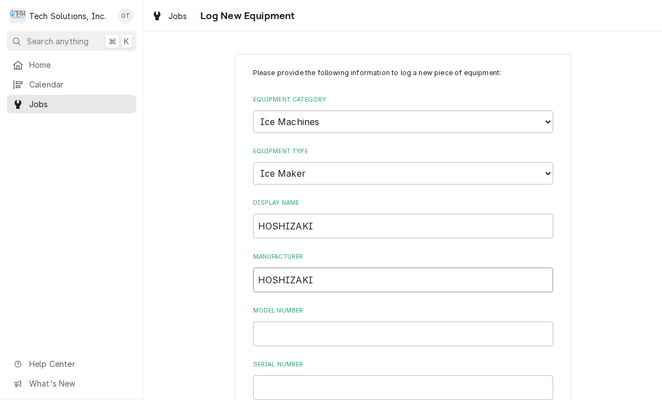
type input "HOSHIZAKI"
click at [286, 322] on input "Model Number" at bounding box center [403, 334] width 300 height 25
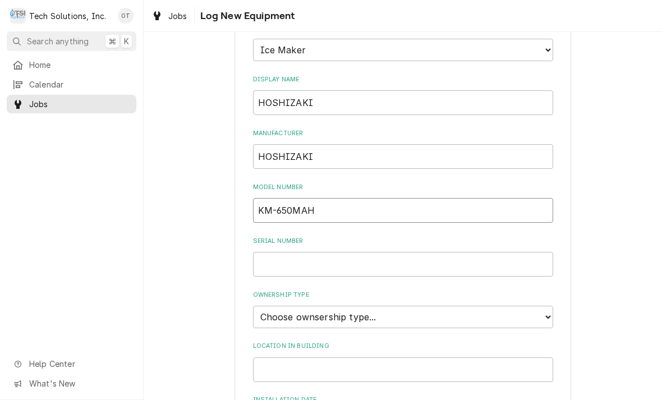
scroll to position [125, 0]
type input "KM-650MAH"
click at [277, 251] on input "Serial Number" at bounding box center [403, 263] width 300 height 25
type input "D10639E"
click at [547, 305] on select "Choose ownsership type... Unknown Owned Leased Rented" at bounding box center [403, 316] width 300 height 22
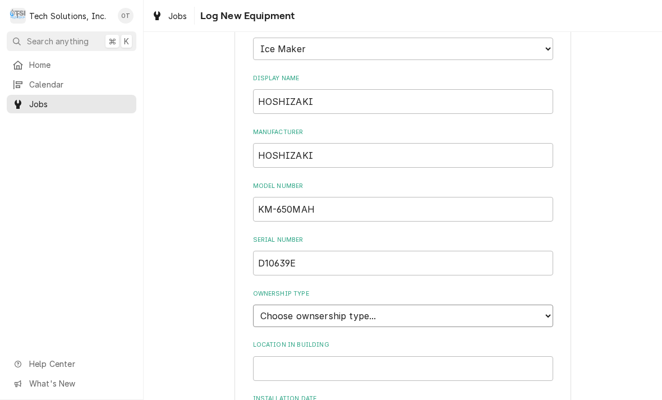
select select "1"
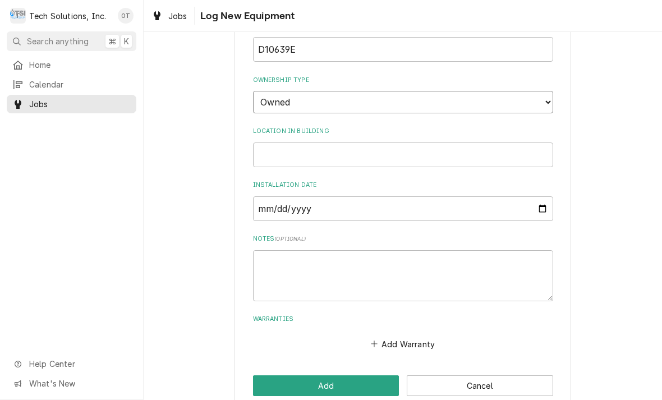
scroll to position [338, 0]
click at [277, 143] on input "Location in Building" at bounding box center [403, 155] width 300 height 25
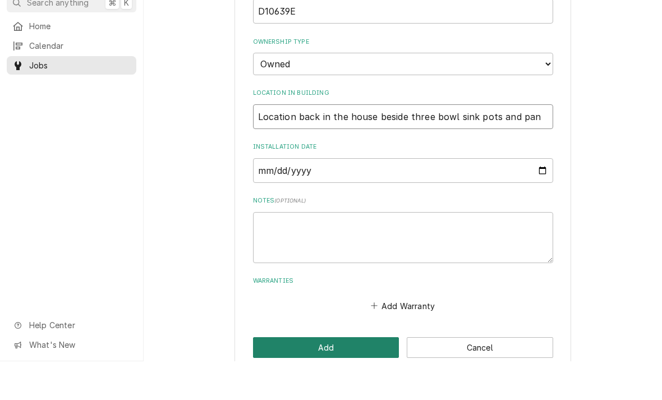
type input "Location back in the house beside three bowl sink pots and pan"
click at [327, 376] on button "Add" at bounding box center [326, 386] width 146 height 21
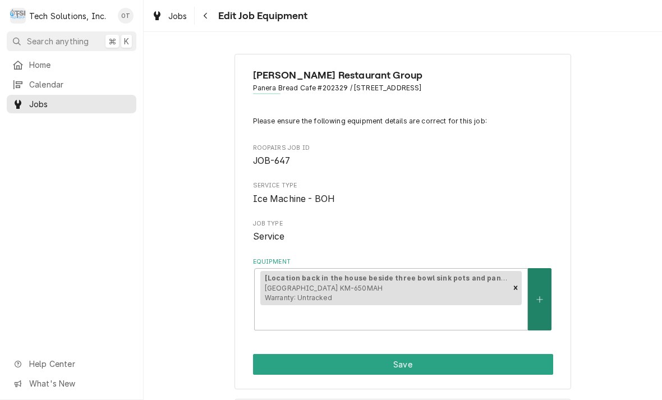
click at [543, 296] on icon "Create New Equipment" at bounding box center [540, 300] width 7 height 8
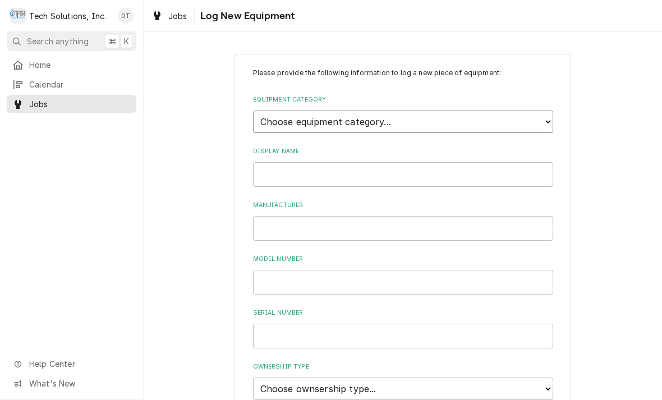
click at [543, 113] on select "Choose equipment category... Cooking Equipment Fryers Ice Machines Ovens and Ra…" at bounding box center [403, 122] width 300 height 22
select select "3"
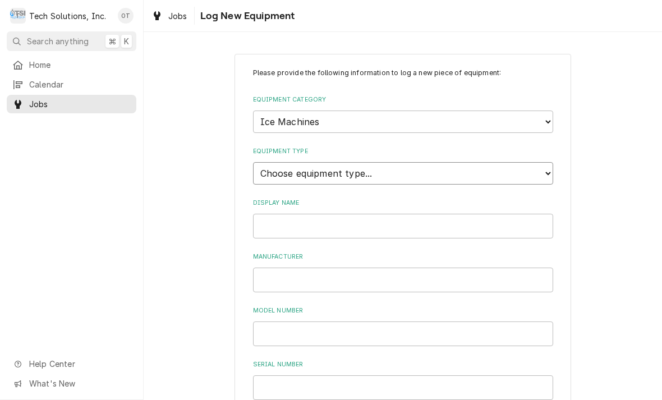
click at [543, 167] on select "Choose equipment type... Ice Bin Ice Dispenser Ice Maker Ice Merchandiser" at bounding box center [403, 173] width 300 height 22
select select "16"
click at [285, 214] on input "Display Name" at bounding box center [403, 226] width 300 height 25
type input "HOSHIZAKI ICE STORAGE BIN"
click at [288, 268] on input "Manufacturer" at bounding box center [403, 280] width 300 height 25
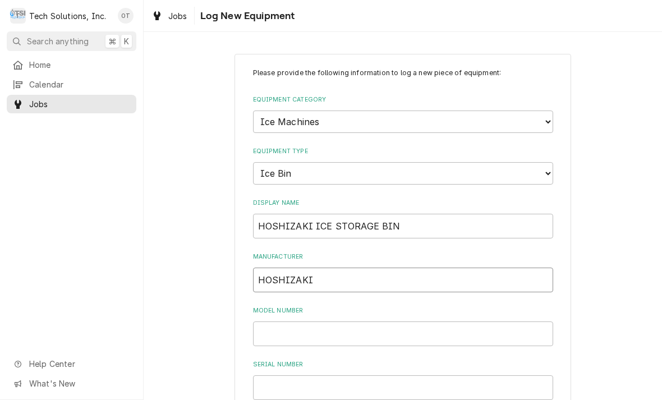
type input "HOSHIZAKI"
click at [288, 322] on input "Model Number" at bounding box center [403, 334] width 300 height 25
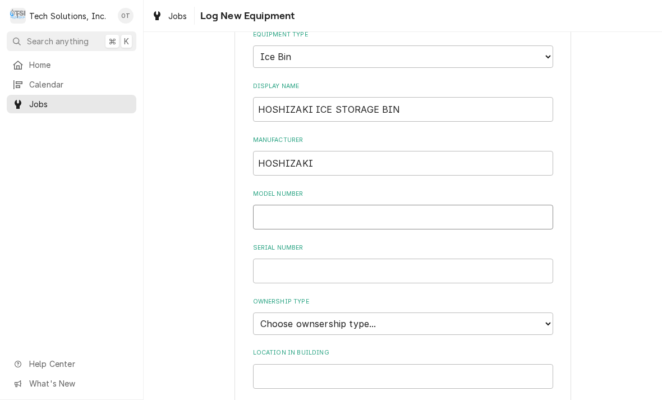
scroll to position [118, 0]
type input "B-300PF"
click at [285, 263] on input "Serial Number" at bounding box center [403, 270] width 300 height 25
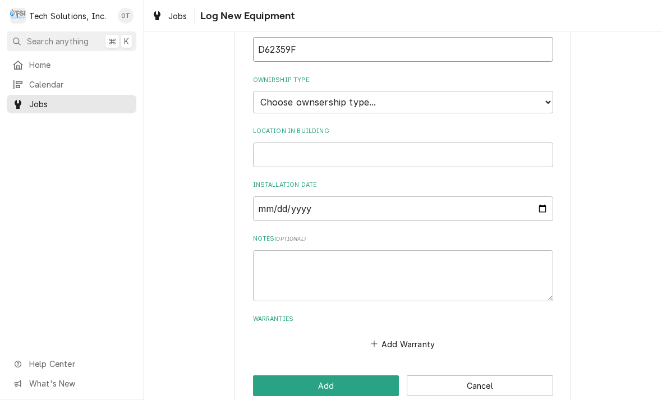
scroll to position [338, 0]
type input "D62359F"
click at [278, 143] on input "Location in Building" at bounding box center [403, 155] width 300 height 25
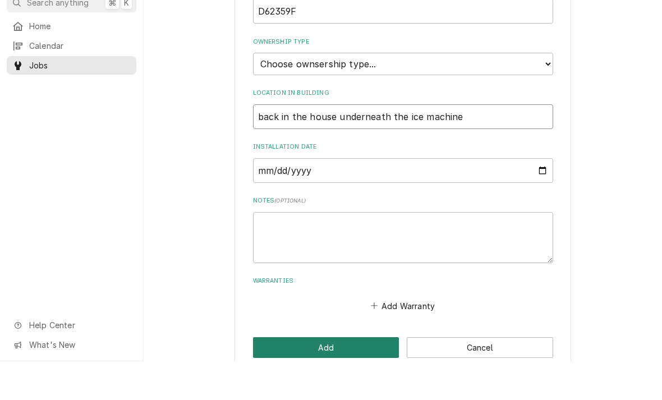
type input "back in the house underneath the ice machine"
click at [329, 376] on button "Add" at bounding box center [326, 386] width 146 height 21
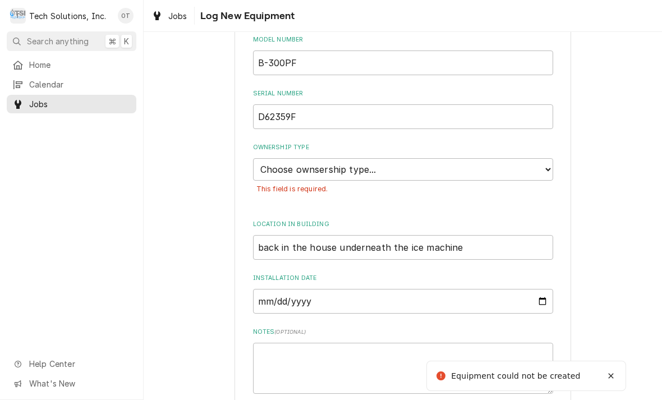
scroll to position [236, 0]
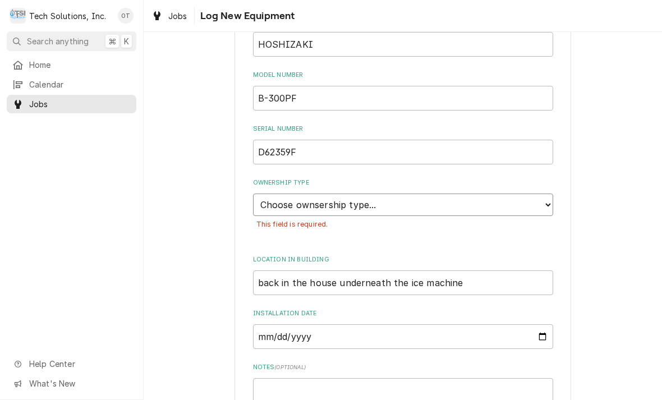
click at [540, 194] on select "Choose ownsership type... Unknown Owned Leased Rented" at bounding box center [403, 205] width 300 height 22
select select "1"
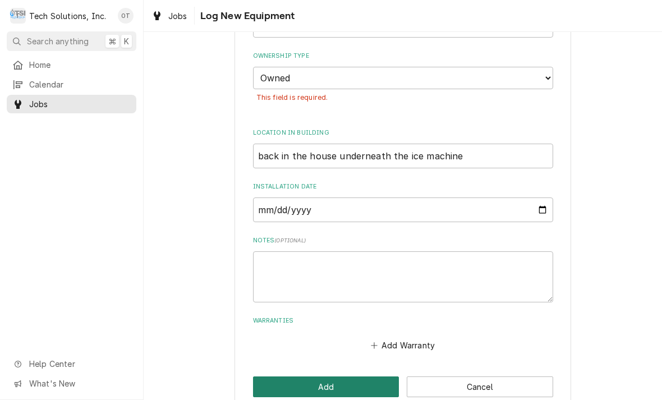
click at [331, 377] on button "Add" at bounding box center [326, 387] width 146 height 21
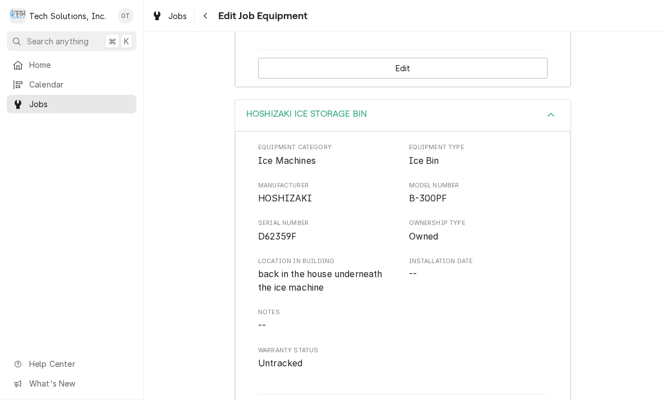
click at [548, 111] on icon "Accordion Header" at bounding box center [551, 115] width 8 height 9
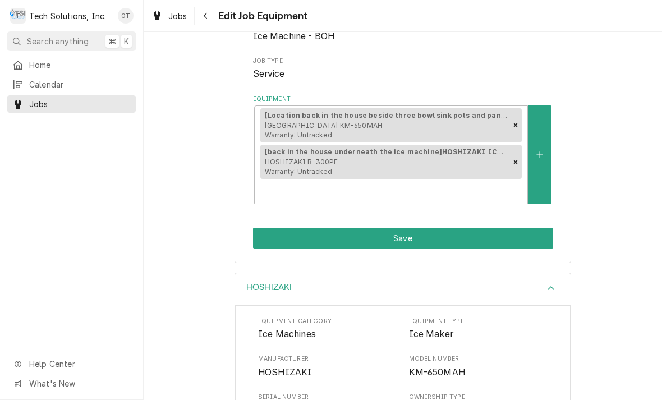
click at [543, 292] on div "HOSHIZAKI" at bounding box center [403, 289] width 336 height 32
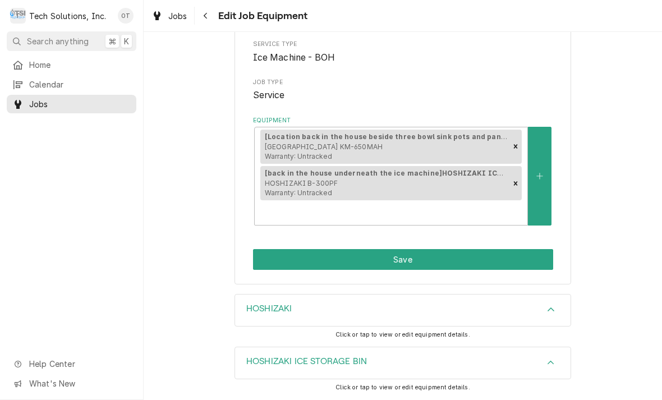
scroll to position [135, 0]
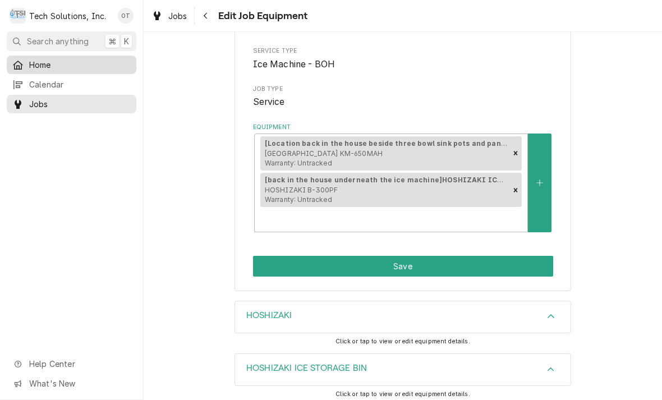
click at [44, 68] on span "Home" at bounding box center [80, 65] width 102 height 12
